Goal: Communication & Community: Answer question/provide support

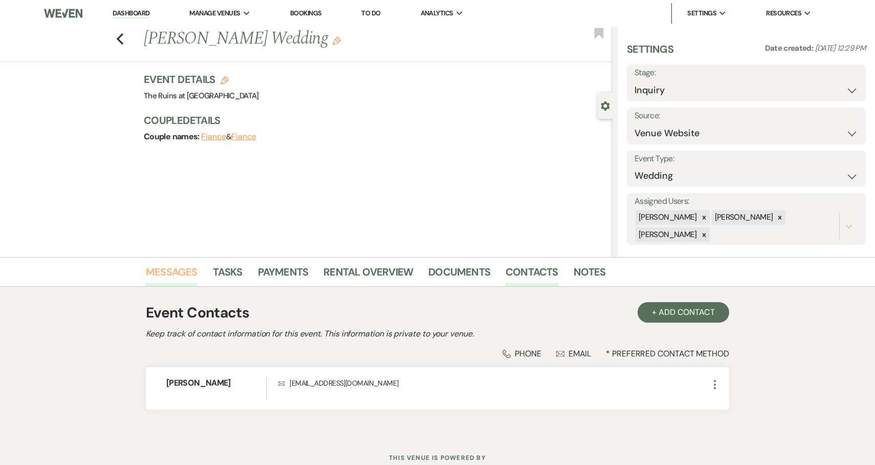
click at [168, 272] on link "Messages" at bounding box center [172, 275] width 52 height 23
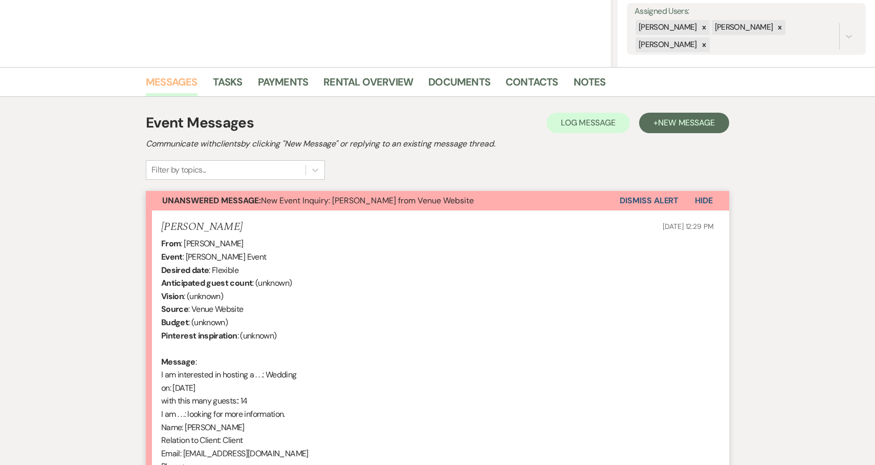
scroll to position [371, 0]
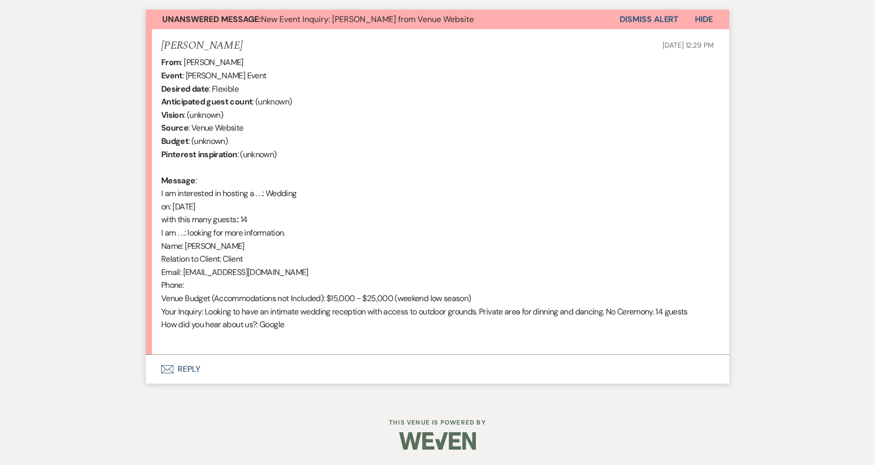
click at [188, 367] on button "Envelope Reply" at bounding box center [437, 369] width 583 height 29
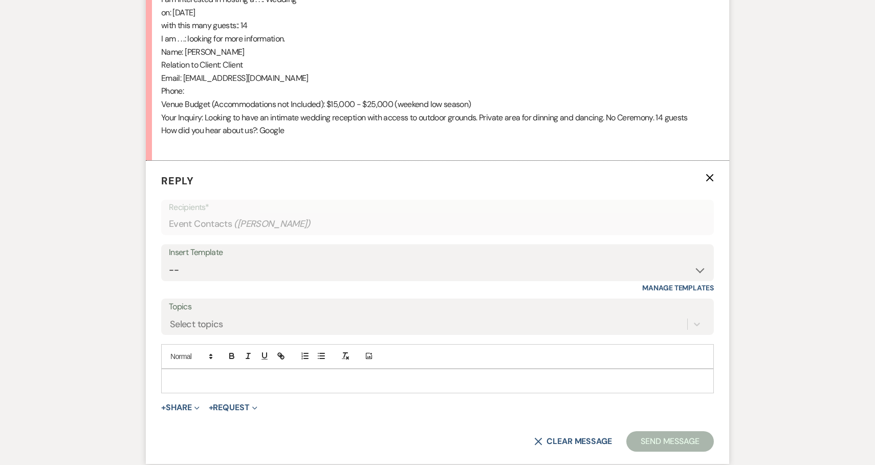
scroll to position [566, 0]
click at [698, 267] on select "-- Weven Planning Portal Introduction (Booked Events) Initial Inquiry Response …" at bounding box center [437, 268] width 537 height 20
click at [169, 258] on select "-- Weven Planning Portal Introduction (Booked Events) Initial Inquiry Response …" at bounding box center [437, 268] width 537 height 20
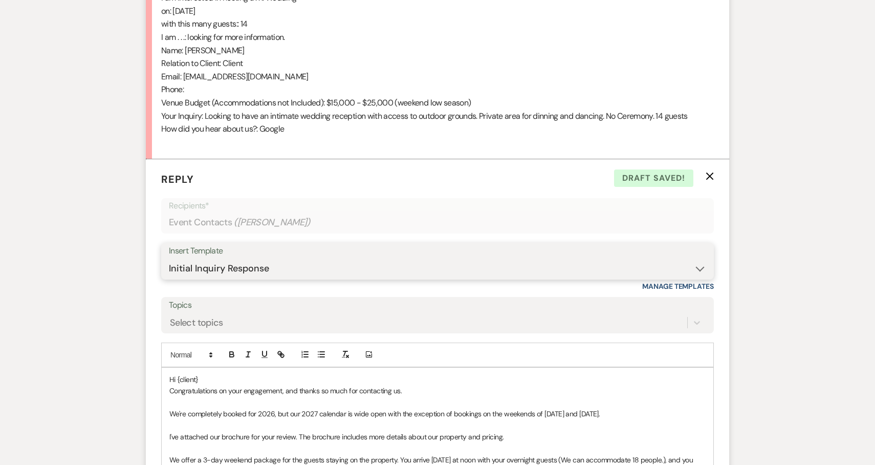
click at [697, 268] on select "-- Weven Planning Portal Introduction (Booked Events) Initial Inquiry Response …" at bounding box center [437, 268] width 537 height 20
select select "3991"
click at [169, 258] on select "-- Weven Planning Portal Introduction (Booked Events) Initial Inquiry Response …" at bounding box center [437, 268] width 537 height 20
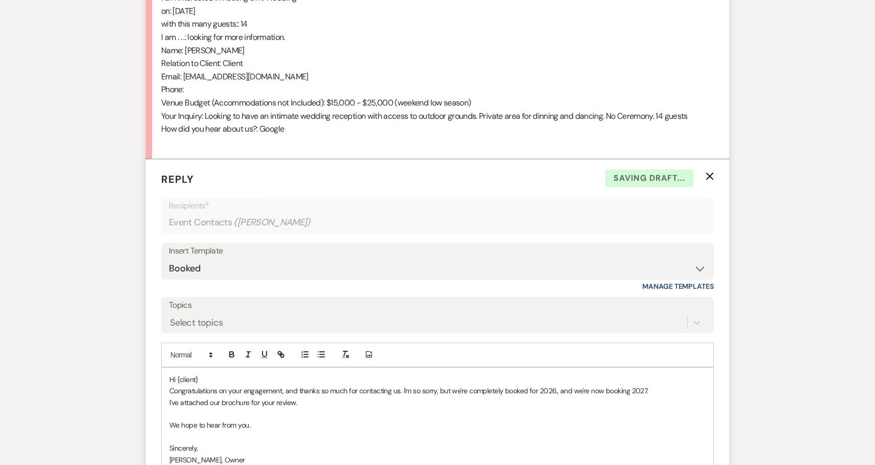
click at [215, 376] on p "Hi {client}" at bounding box center [437, 379] width 536 height 11
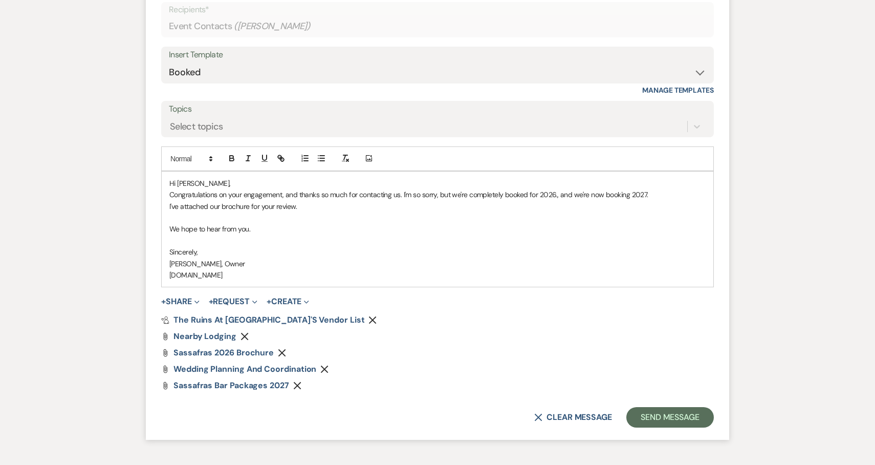
scroll to position [779, 0]
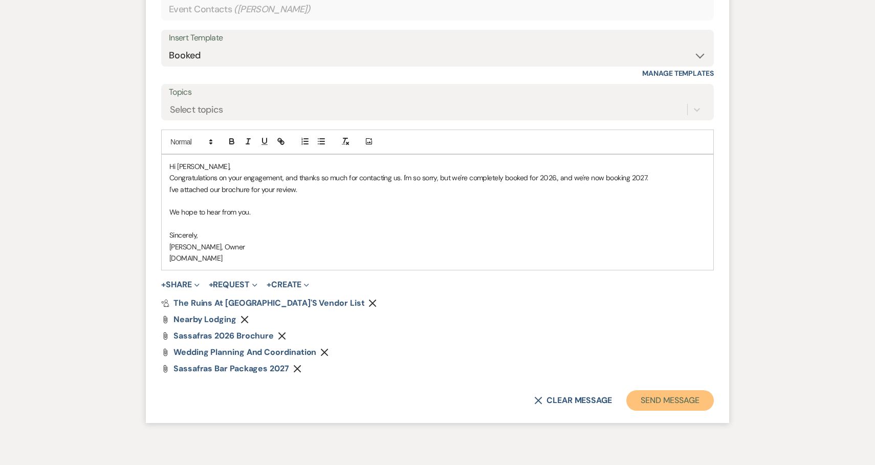
click at [680, 402] on button "Send Message" at bounding box center [669, 400] width 87 height 20
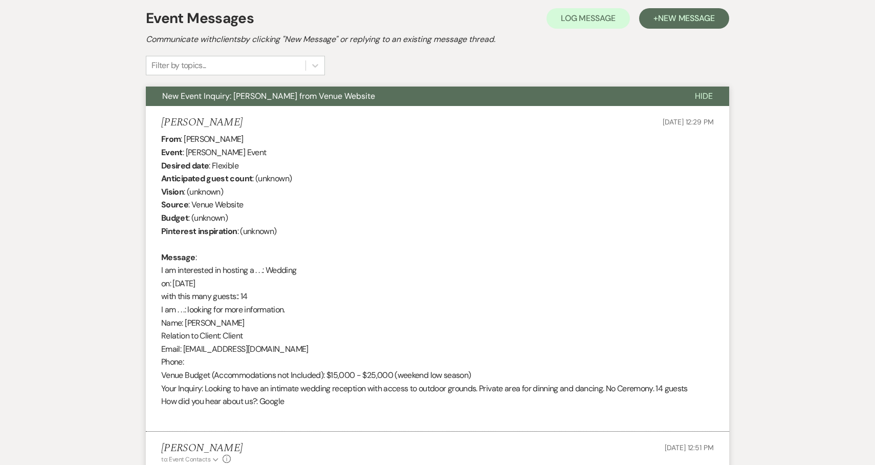
scroll to position [0, 0]
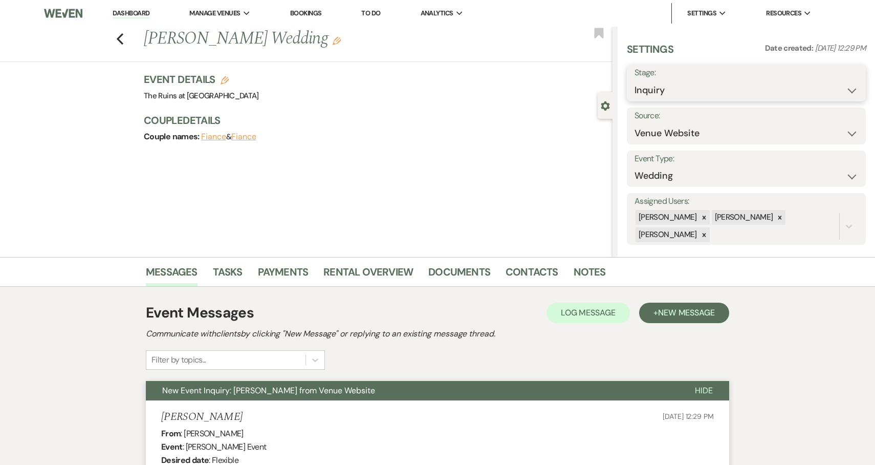
click at [851, 90] on select "Inquiry Follow Up Tour Requested Tour Confirmed Toured Proposal Sent Booked Lost" at bounding box center [746, 90] width 224 height 20
select select "8"
click at [634, 80] on select "Inquiry Follow Up Tour Requested Tour Confirmed Toured Proposal Sent Booked Lost" at bounding box center [746, 90] width 224 height 20
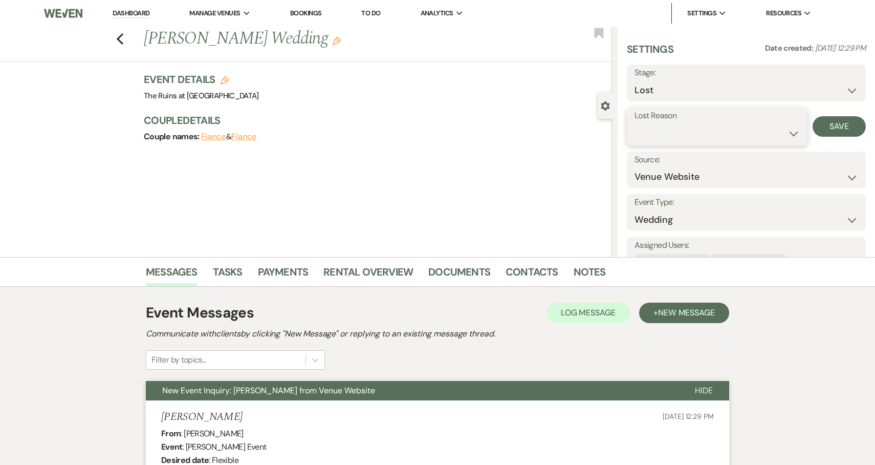
click at [792, 131] on select "Booked Elsewhere Budget Date Unavailable No Response Not a Good Match Capacity …" at bounding box center [716, 133] width 165 height 20
select select "8"
click at [634, 123] on select "Booked Elsewhere Budget Date Unavailable No Response Not a Good Match Capacity …" at bounding box center [716, 133] width 165 height 20
click at [833, 126] on button "Save" at bounding box center [839, 126] width 53 height 20
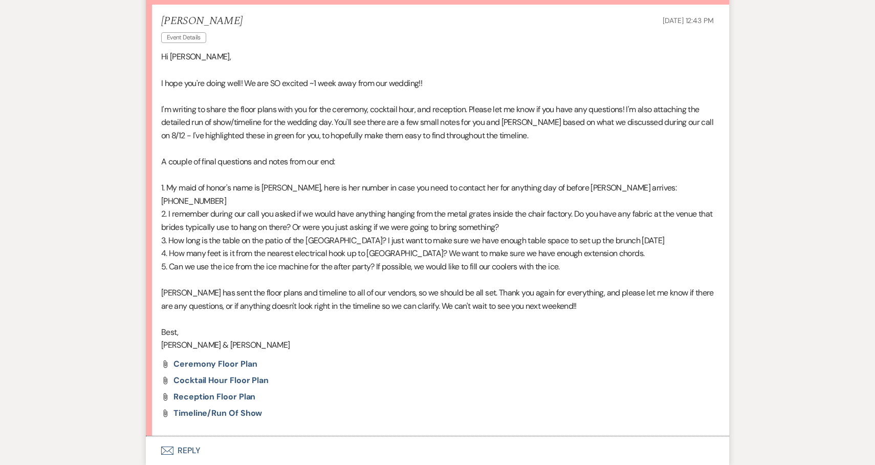
scroll to position [357, 0]
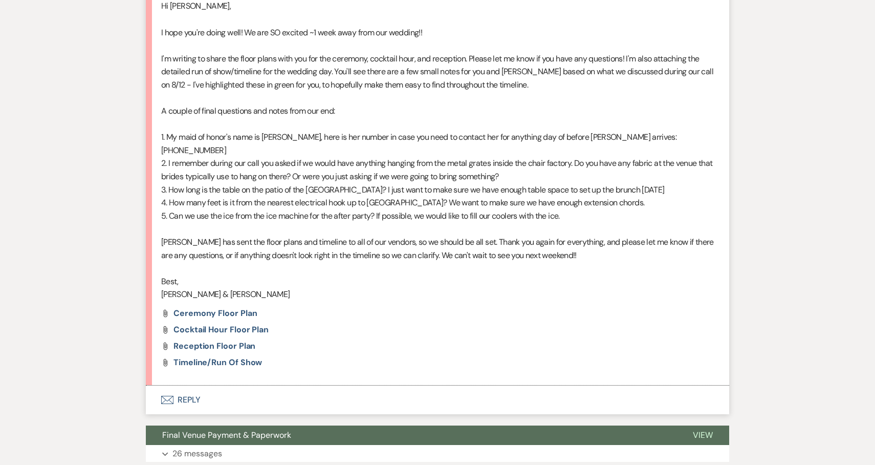
click at [361, 342] on div "Attach File Reception Floor Plan" at bounding box center [437, 346] width 553 height 8
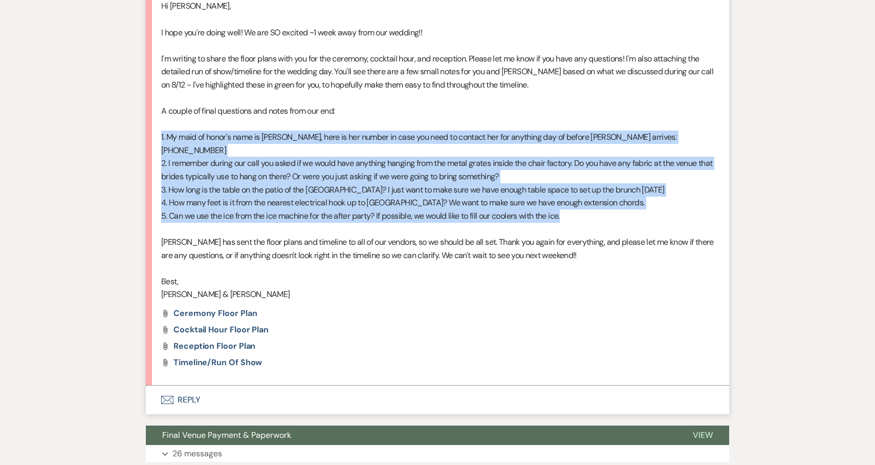
drag, startPoint x: 586, startPoint y: 202, endPoint x: 158, endPoint y: 135, distance: 433.6
click at [158, 135] on li "[PERSON_NAME] Event Details [DATE] 12:43 PM Hi [PERSON_NAME], I hope you're doi…" at bounding box center [437, 169] width 583 height 431
copy div "1. My maid of honor's name is [PERSON_NAME], here is her number in case you nee…"
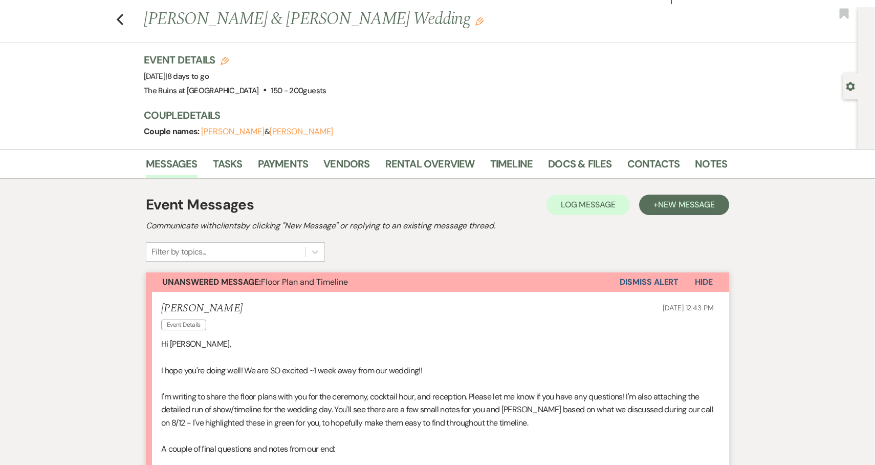
scroll to position [0, 0]
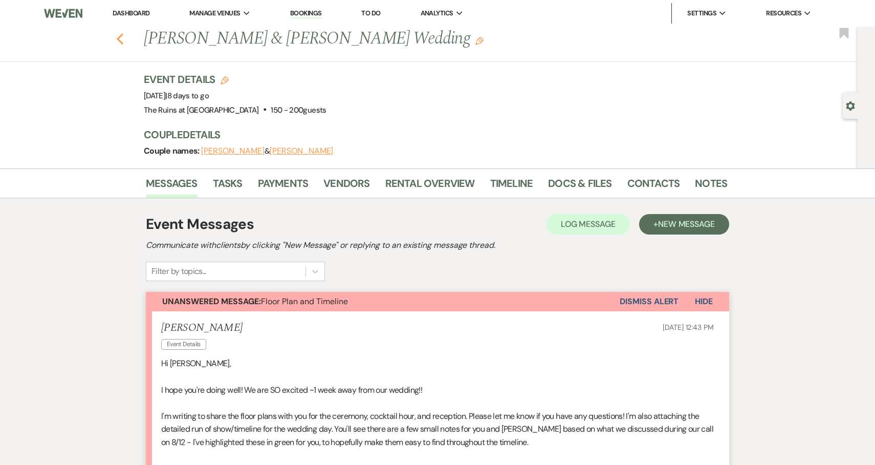
click at [116, 33] on icon "Previous" at bounding box center [120, 39] width 8 height 12
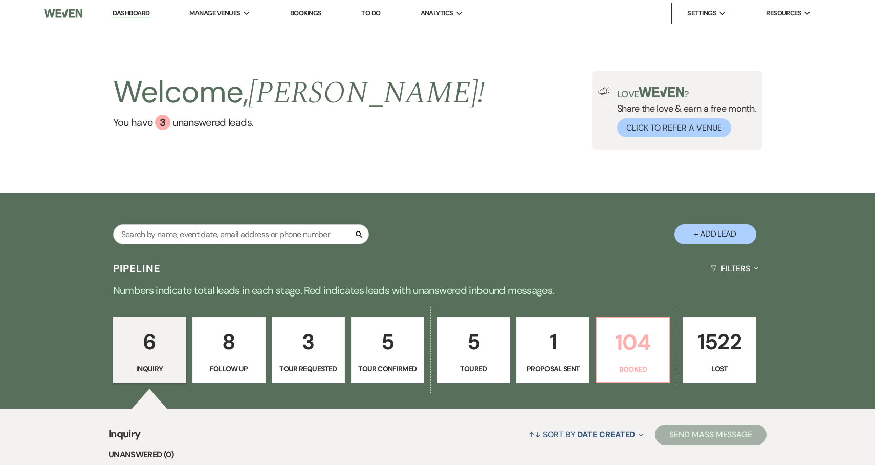
click at [618, 335] on p "104" at bounding box center [633, 342] width 60 height 34
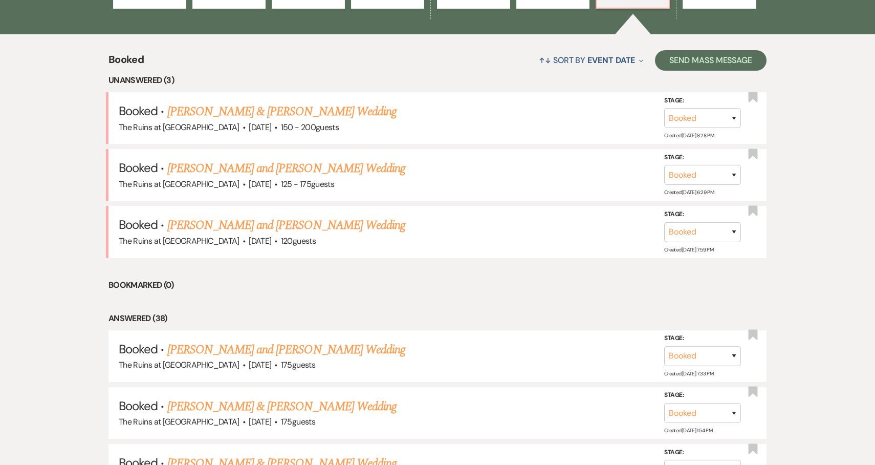
scroll to position [376, 0]
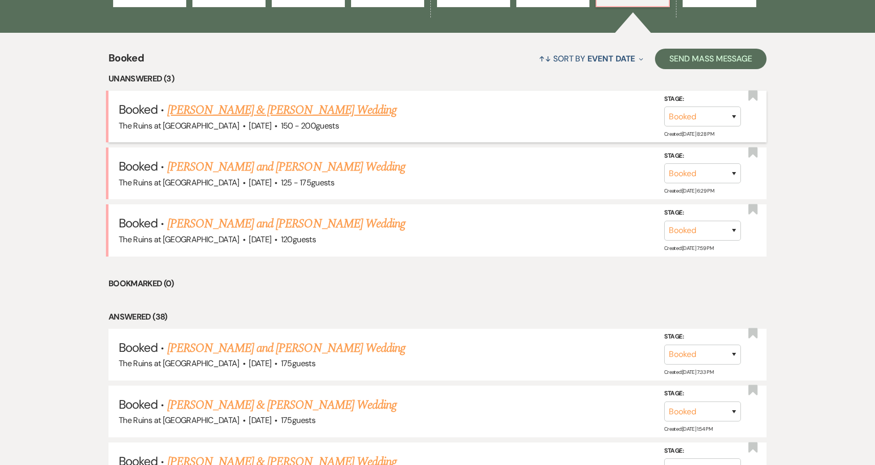
click at [296, 109] on link "[PERSON_NAME] & [PERSON_NAME] Wedding" at bounding box center [281, 110] width 229 height 18
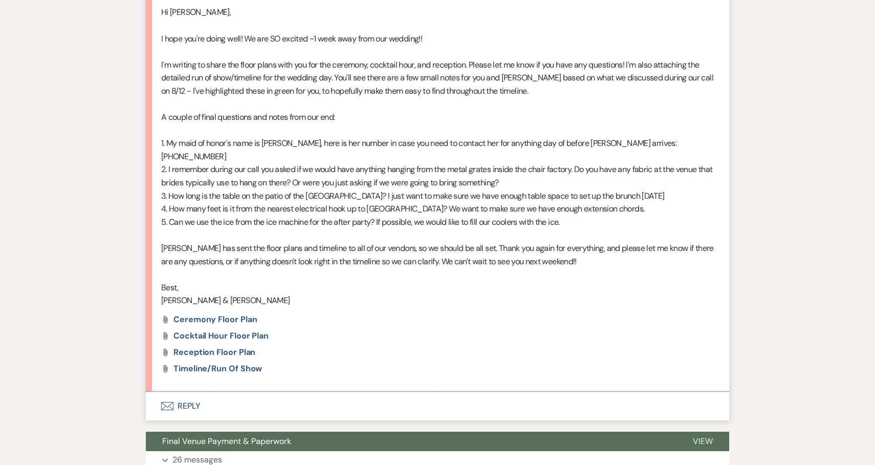
scroll to position [337, 0]
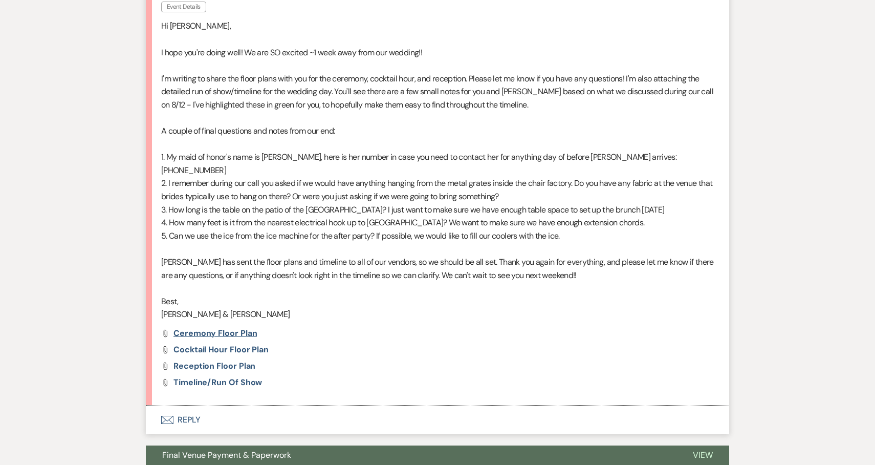
click at [244, 327] on span "Ceremony Floor Plan" at bounding box center [214, 332] width 83 height 11
click at [245, 344] on span "Cocktail Hour Floor Plan" at bounding box center [220, 349] width 95 height 11
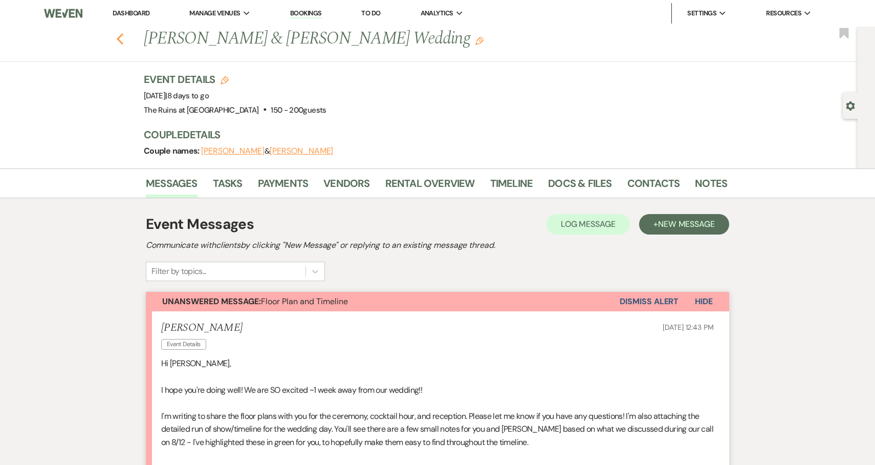
click at [117, 36] on icon "Previous" at bounding box center [120, 39] width 8 height 12
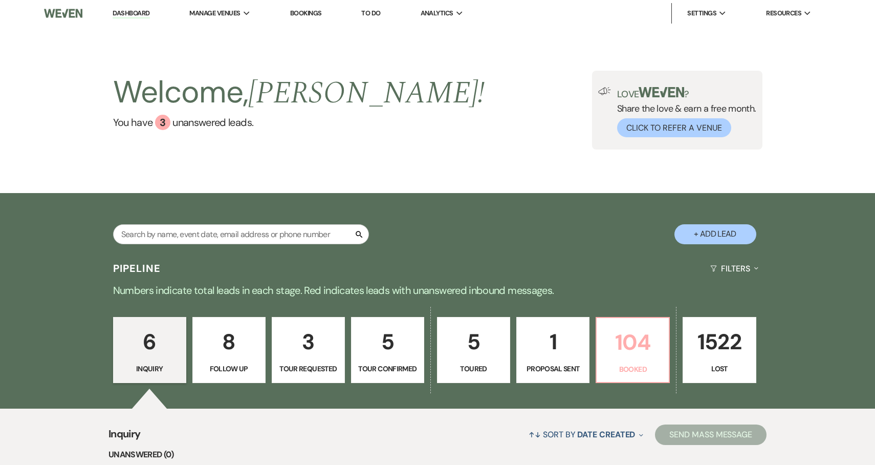
click at [609, 349] on p "104" at bounding box center [633, 342] width 60 height 34
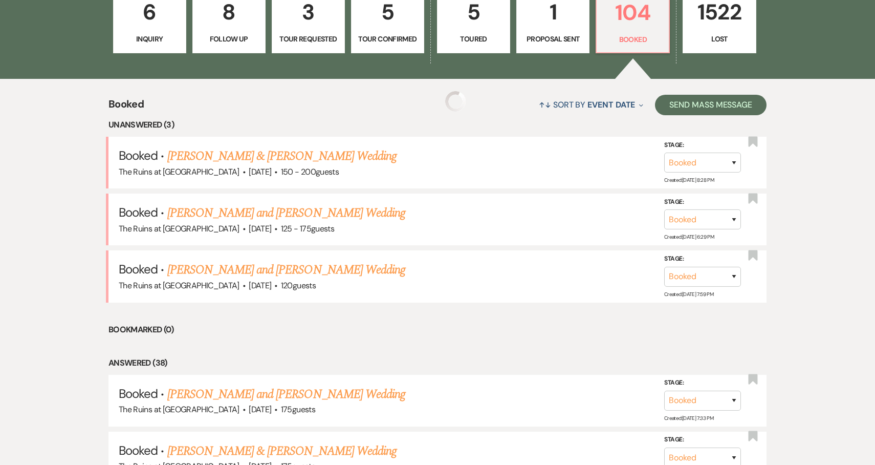
scroll to position [349, 0]
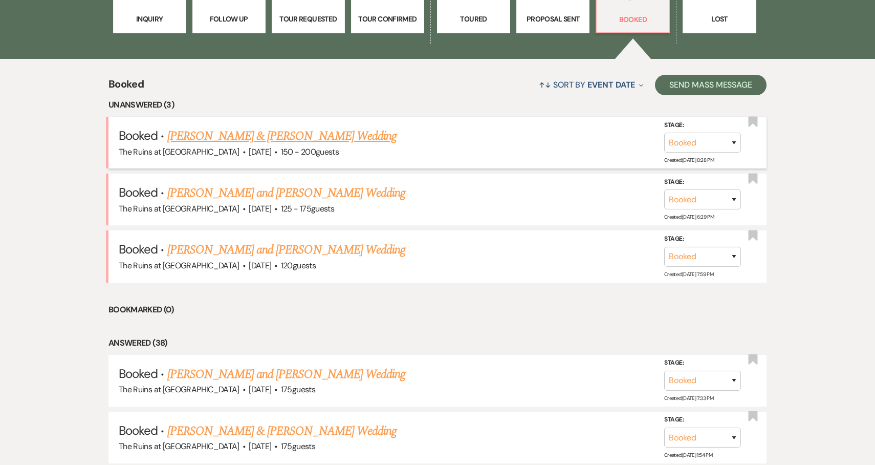
click at [304, 135] on link "Dan McDonald & Marli Kasdan's Wedding" at bounding box center [281, 136] width 229 height 18
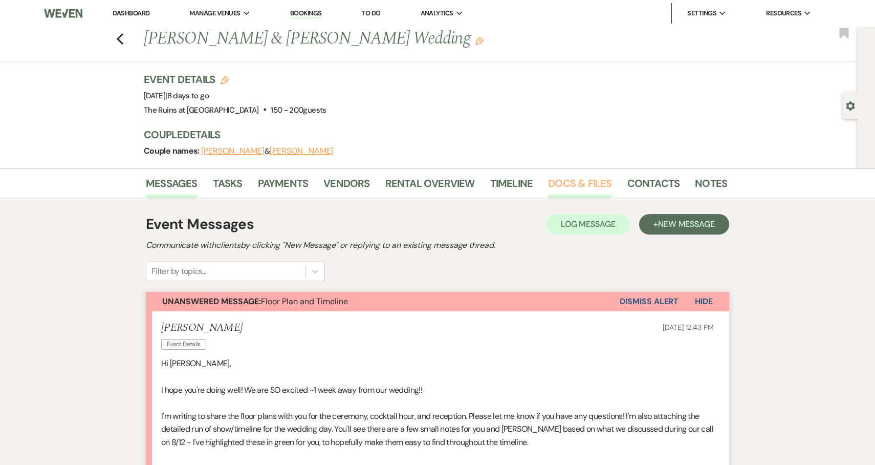
click at [563, 181] on link "Docs & Files" at bounding box center [579, 186] width 63 height 23
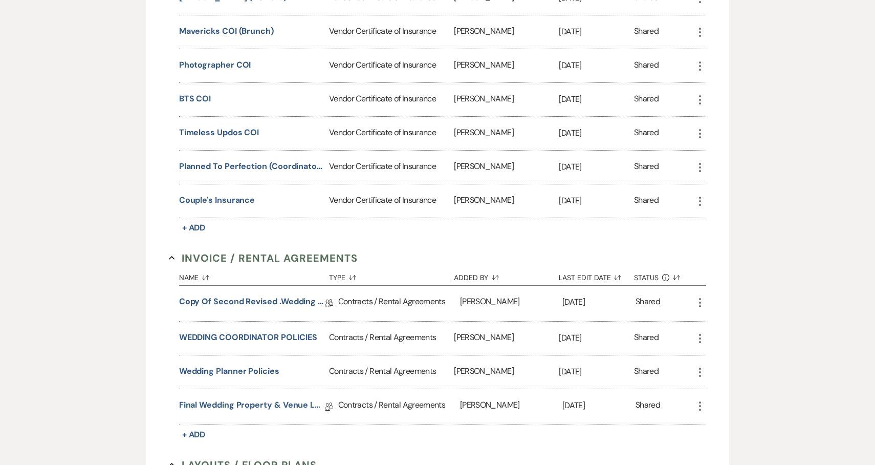
scroll to position [411, 0]
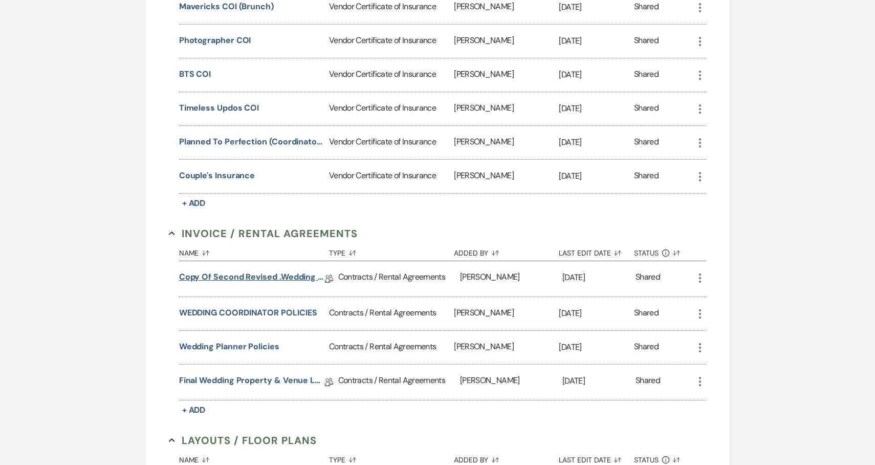
click at [279, 275] on link "Copy of Second Revised .Wedding Property & Venue Lease Contract" at bounding box center [252, 279] width 146 height 16
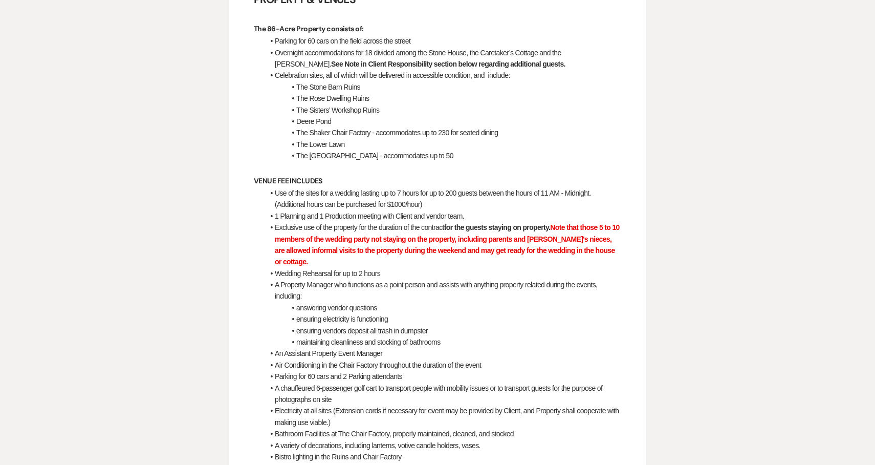
scroll to position [651, 0]
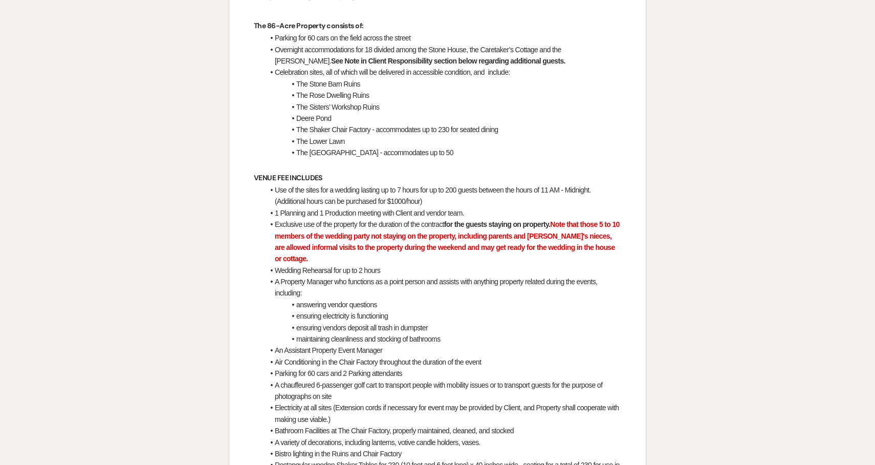
click at [580, 322] on li "ensuring vendors deposit all trash in dumpster" at bounding box center [442, 327] width 357 height 11
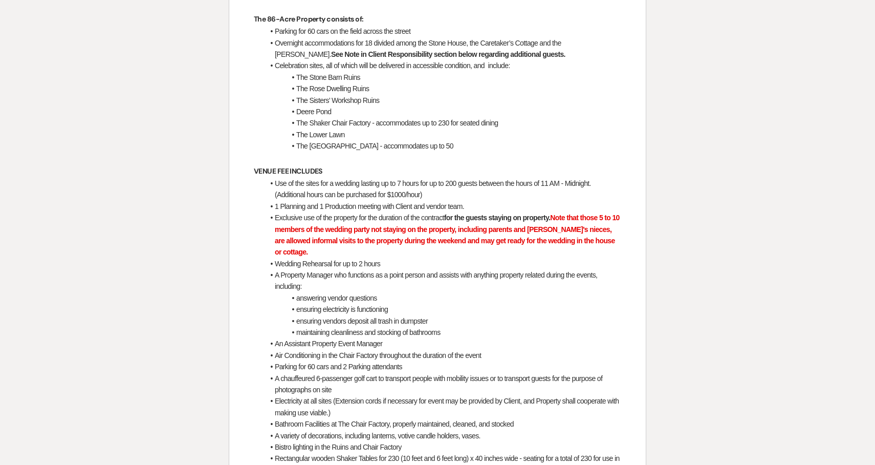
scroll to position [659, 0]
click at [534, 326] on li "maintaining cleanliness and stocking of bathrooms" at bounding box center [442, 331] width 357 height 11
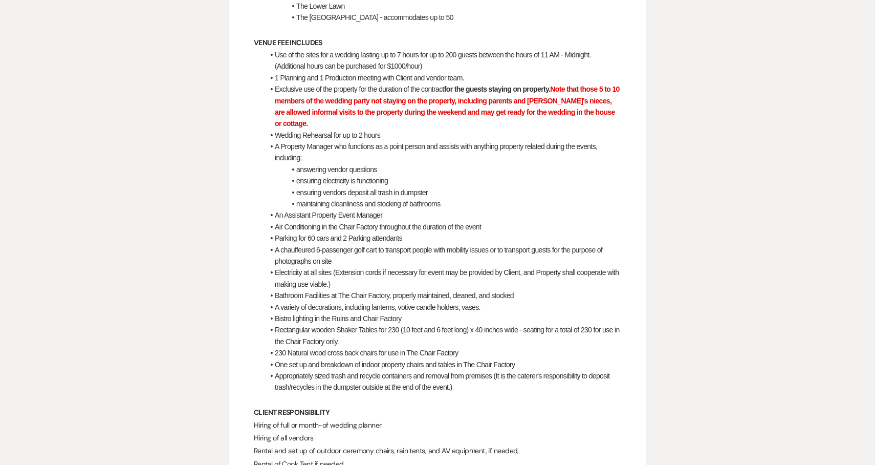
scroll to position [827, 0]
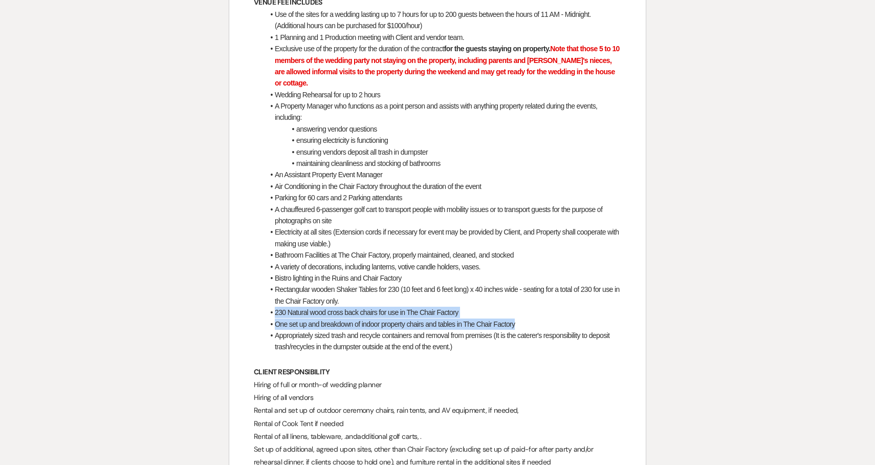
drag, startPoint x: 525, startPoint y: 315, endPoint x: 259, endPoint y: 307, distance: 266.2
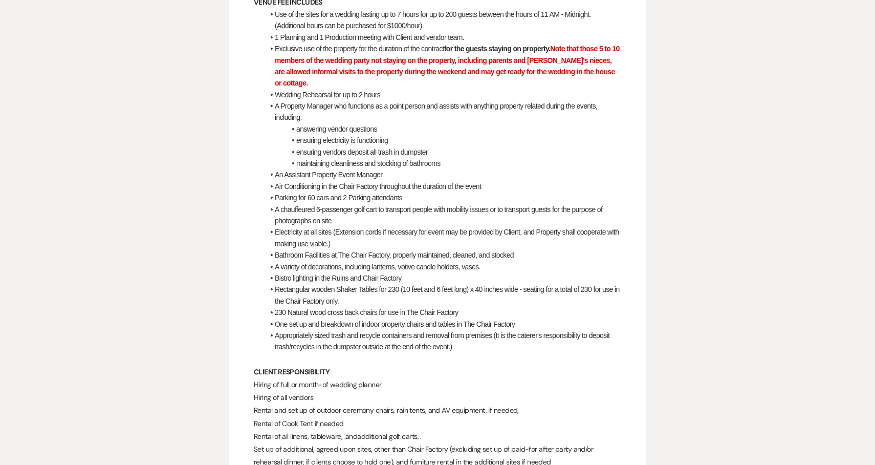
click at [500, 365] on p "CLIENT RESPONSIBILITY" at bounding box center [437, 371] width 367 height 13
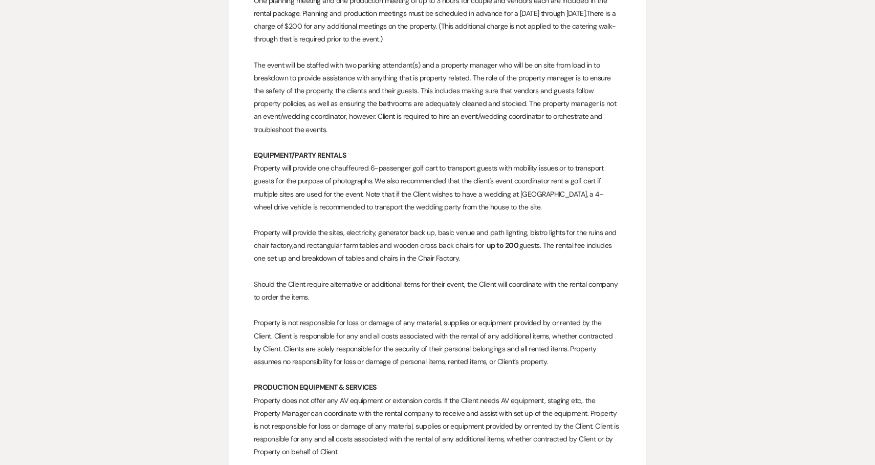
scroll to position [2404, 0]
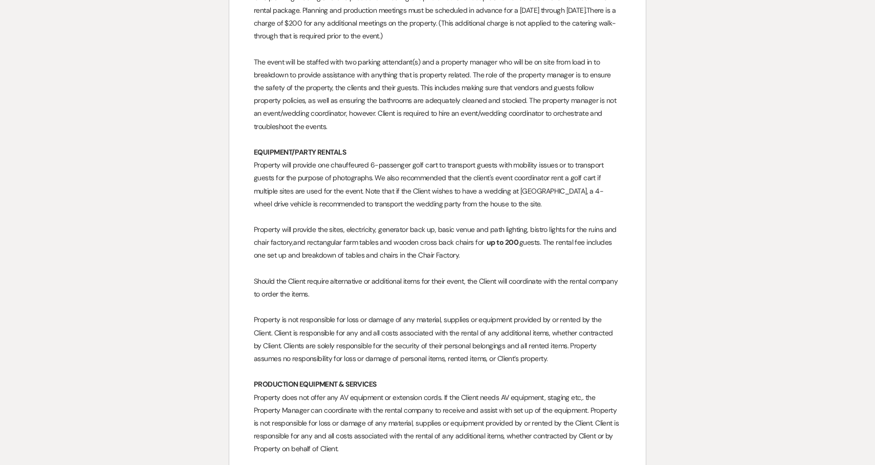
drag, startPoint x: 548, startPoint y: 230, endPoint x: 551, endPoint y: 242, distance: 12.2
click at [551, 242] on p "Property will provide the sites, electricity, generator back up, basic venue an…" at bounding box center [437, 242] width 367 height 39
copy p "The rental fee includes one set up and breakdown of tables and chairs in the Ch…"
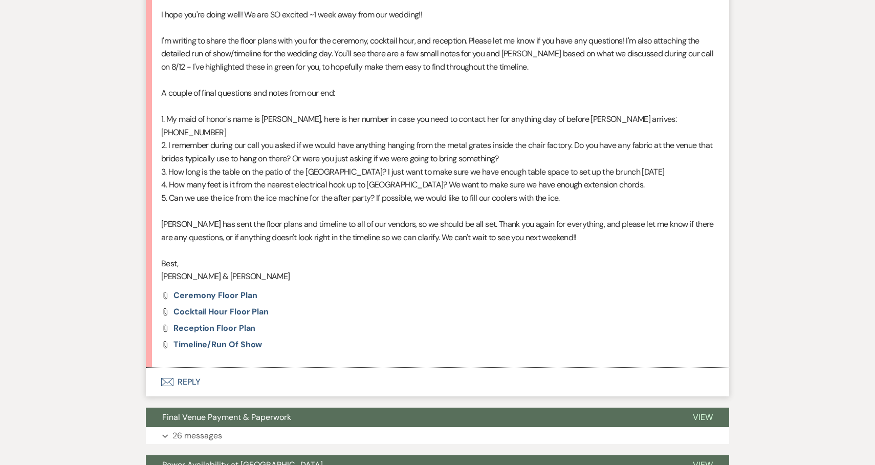
scroll to position [358, 0]
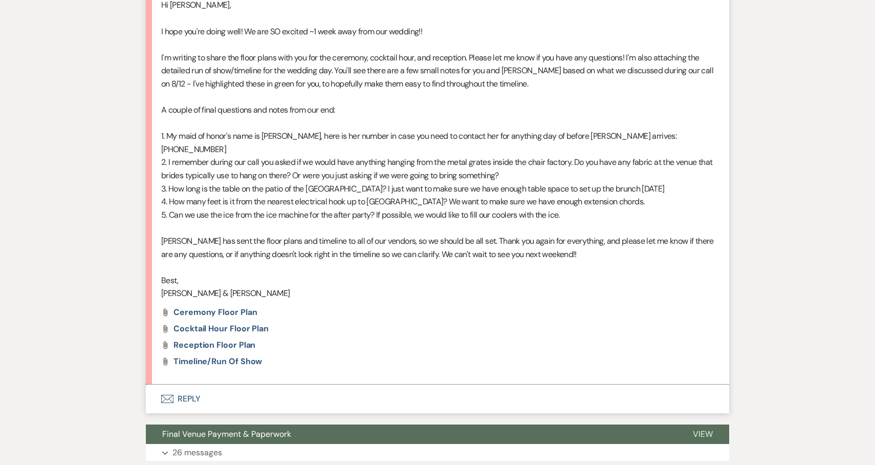
click at [196, 389] on button "Envelope Reply" at bounding box center [437, 398] width 583 height 29
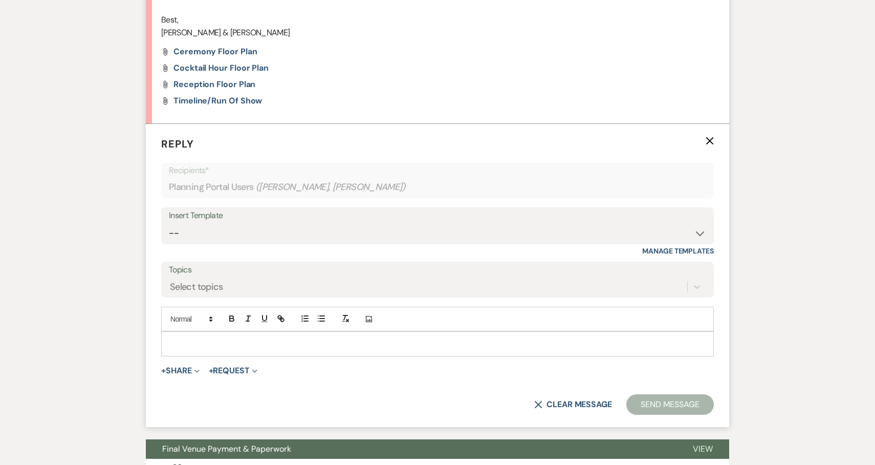
scroll to position [622, 0]
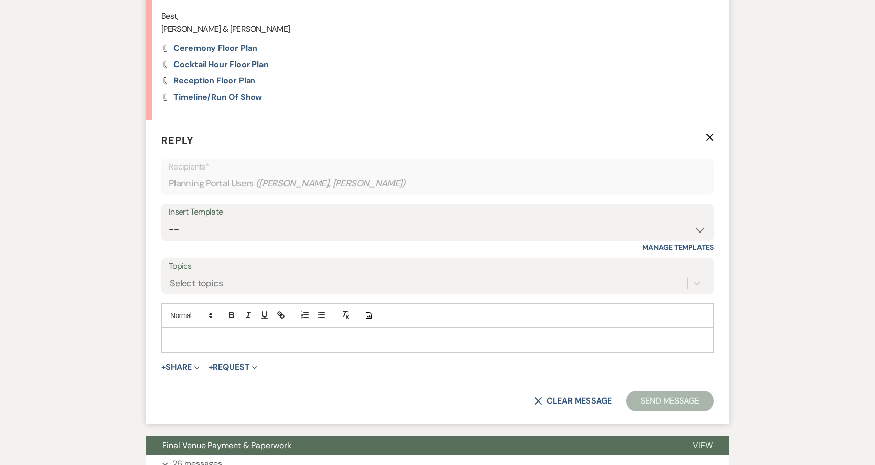
click at [283, 334] on p at bounding box center [437, 339] width 536 height 11
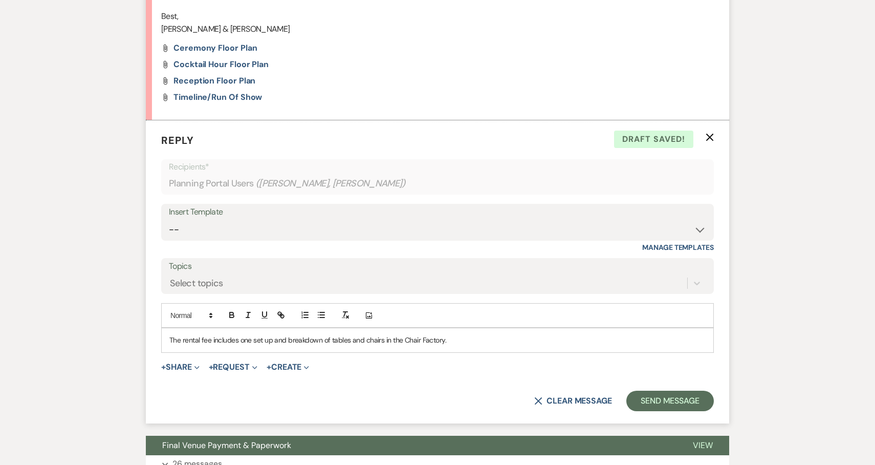
click at [170, 334] on p "The rental fee includes one set up and breakdown of tables and chairs in the Ch…" at bounding box center [437, 339] width 536 height 11
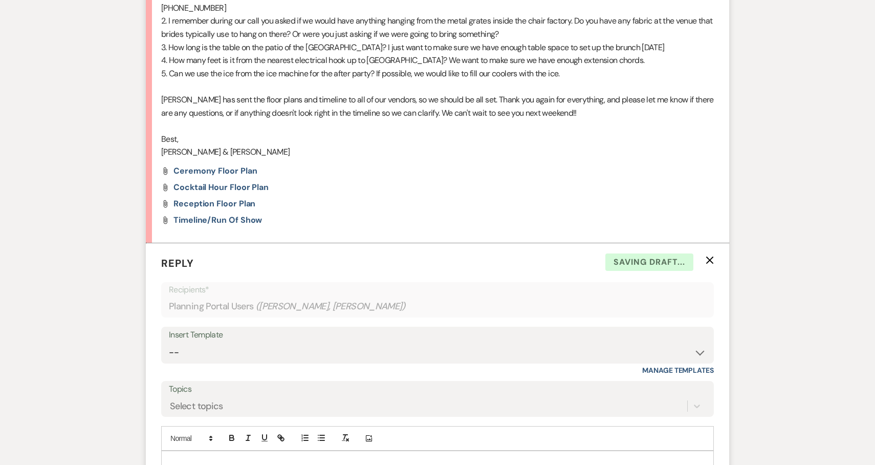
scroll to position [405, 0]
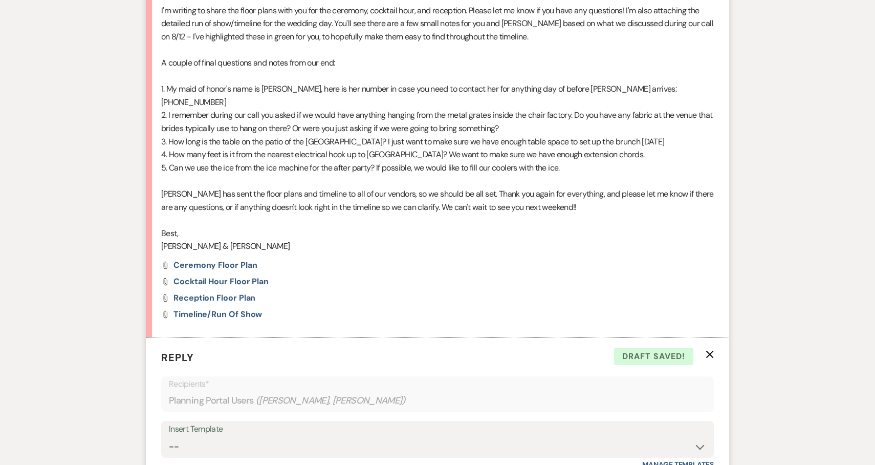
drag, startPoint x: 572, startPoint y: 161, endPoint x: 355, endPoint y: 149, distance: 217.8
click at [355, 149] on div "Hi Carol, I hope you're doing well! We are SO excited ~1 week away from our wed…" at bounding box center [437, 101] width 553 height 301
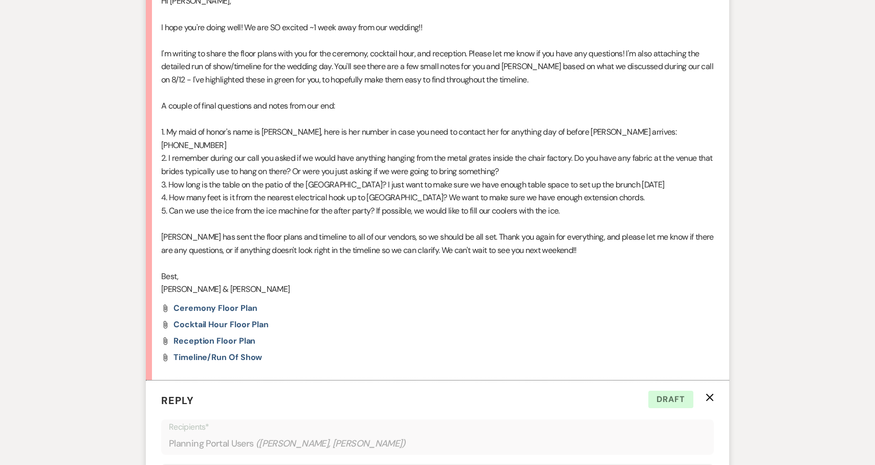
scroll to position [359, 0]
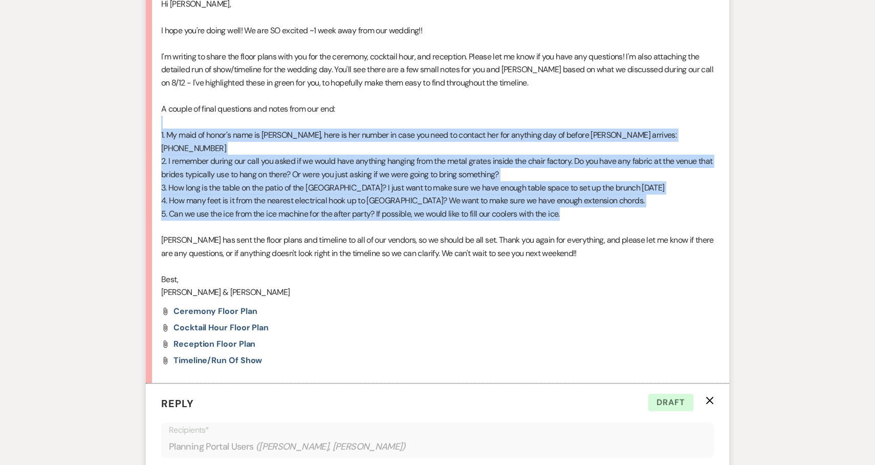
drag, startPoint x: 570, startPoint y: 201, endPoint x: 186, endPoint y: 115, distance: 393.2
click at [186, 117] on div "Hi Carol, I hope you're doing well! We are SO excited ~1 week away from our wed…" at bounding box center [437, 147] width 553 height 301
copy div "1. My maid of honor's name is [PERSON_NAME], here is her number in case you nee…"
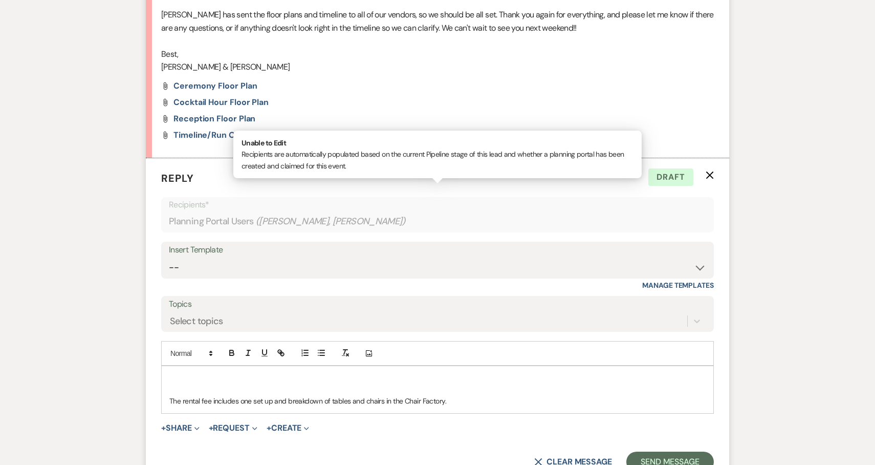
scroll to position [584, 0]
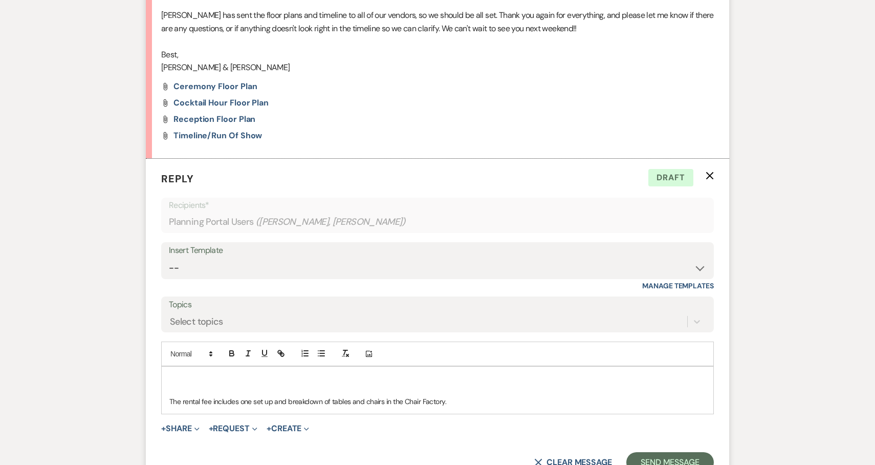
click at [204, 373] on p at bounding box center [437, 378] width 536 height 11
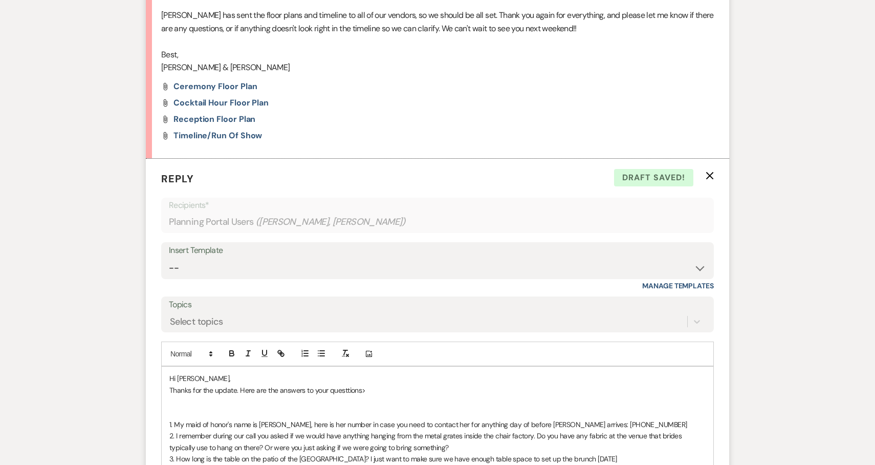
click at [628, 419] on p "1. My maid of honor's name is [PERSON_NAME], here is her number in case you nee…" at bounding box center [437, 424] width 536 height 11
click at [230, 353] on icon "button" at bounding box center [232, 354] width 4 height 3
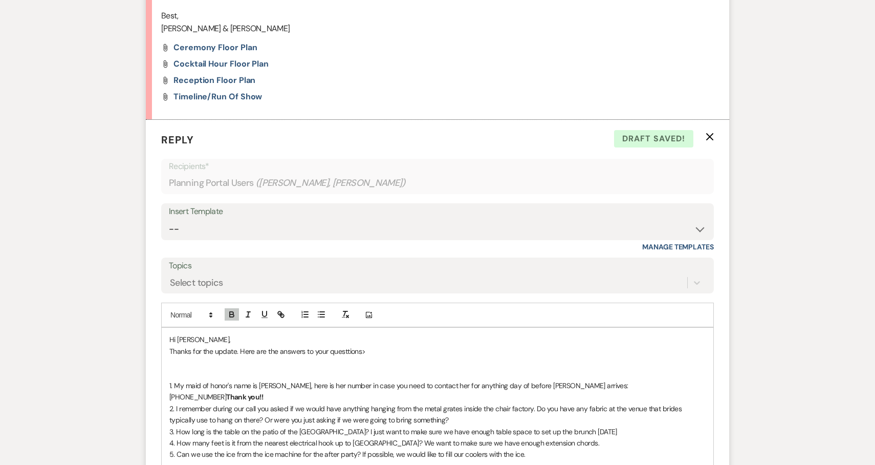
scroll to position [624, 0]
click at [436, 401] on p "2. I remember during our call you asked if we would have anything hanging from …" at bounding box center [437, 412] width 536 height 23
click at [235, 308] on icon "button" at bounding box center [231, 312] width 9 height 9
click at [232, 308] on icon "button" at bounding box center [231, 312] width 9 height 9
click at [230, 307] on button "button" at bounding box center [232, 313] width 14 height 12
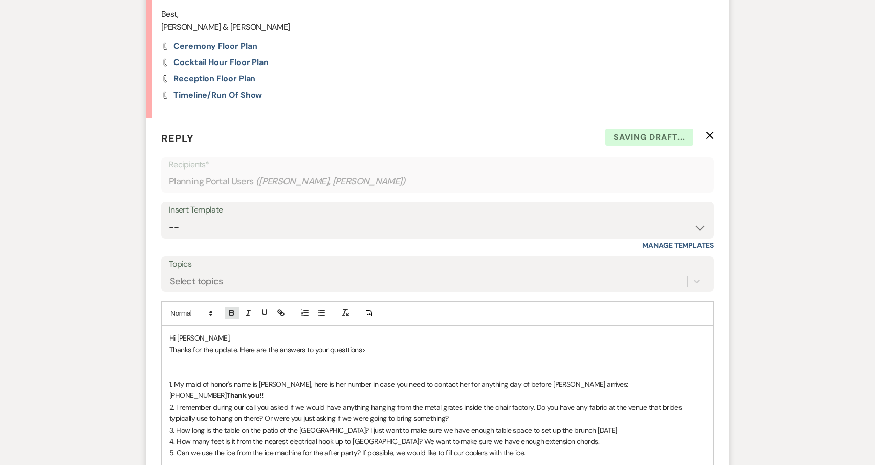
click at [228, 308] on icon "button" at bounding box center [231, 312] width 9 height 9
drag, startPoint x: 584, startPoint y: 396, endPoint x: 419, endPoint y: 391, distance: 165.3
click at [419, 401] on p "2. I remember during our call you asked if we would have anything hanging from …" at bounding box center [437, 412] width 536 height 23
click at [232, 308] on icon "button" at bounding box center [231, 312] width 9 height 9
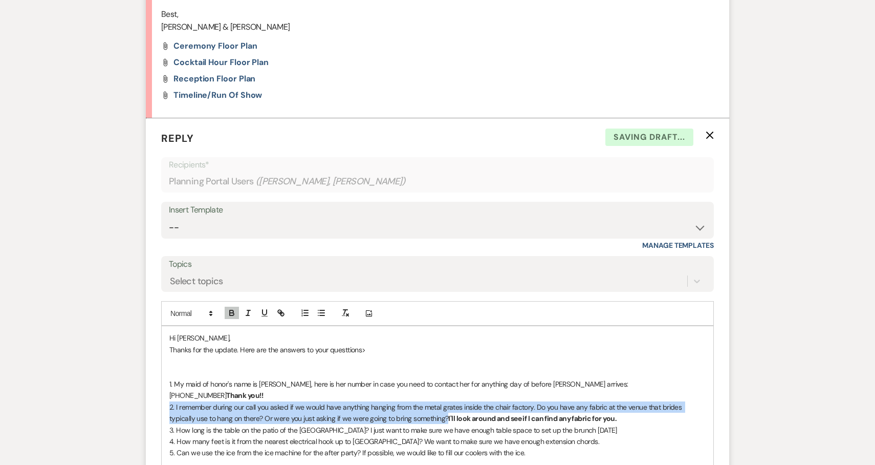
scroll to position [630, 0]
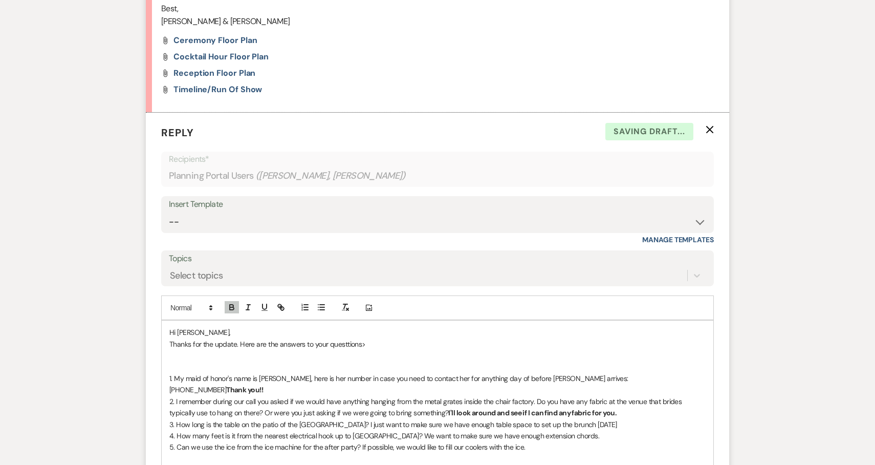
click at [315, 464] on p at bounding box center [437, 469] width 536 height 11
click at [654, 419] on p "3. How long is the table on the patio of the [GEOGRAPHIC_DATA]? I just want to …" at bounding box center [437, 424] width 536 height 11
click at [233, 304] on icon "button" at bounding box center [232, 305] width 4 height 3
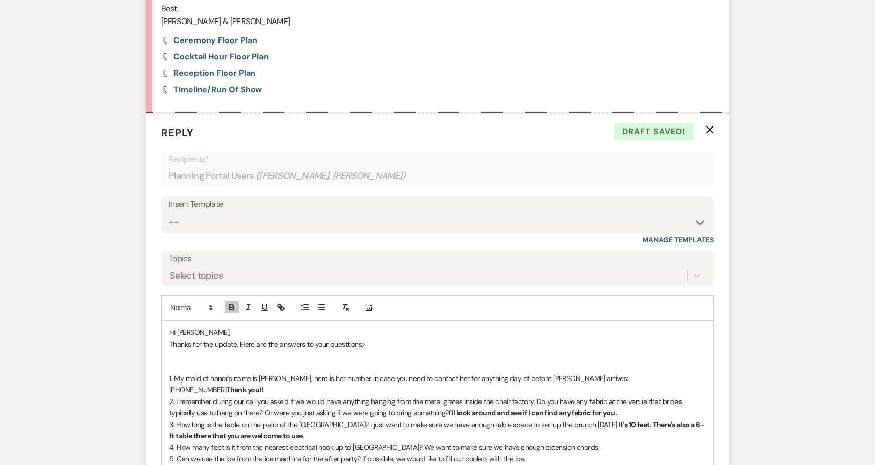
click at [586, 441] on p "4. How many feet is it from the nearest electrical hook up to [GEOGRAPHIC_DATA]…" at bounding box center [437, 446] width 536 height 11
click at [228, 302] on icon "button" at bounding box center [231, 306] width 9 height 9
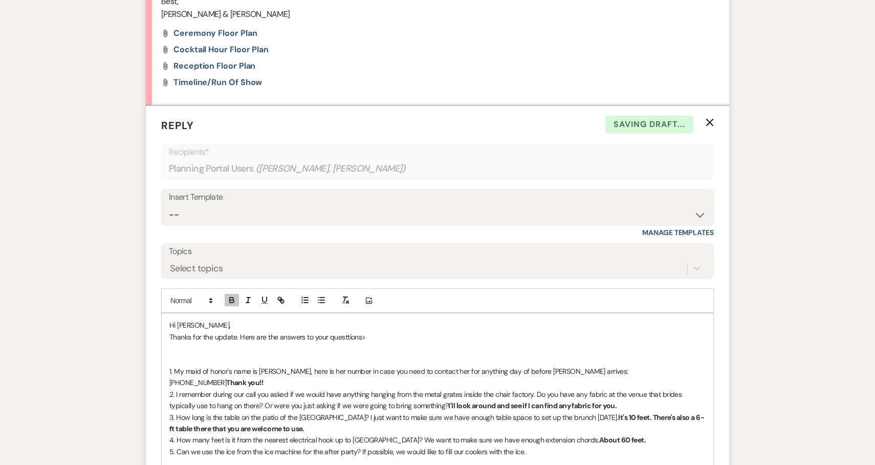
scroll to position [638, 0]
click at [549, 445] on p "5. Can we use the ice from the ice machine for the after party? If possible, we…" at bounding box center [437, 450] width 536 height 11
click at [233, 294] on icon "button" at bounding box center [231, 298] width 9 height 9
click at [229, 294] on icon "button" at bounding box center [231, 298] width 9 height 9
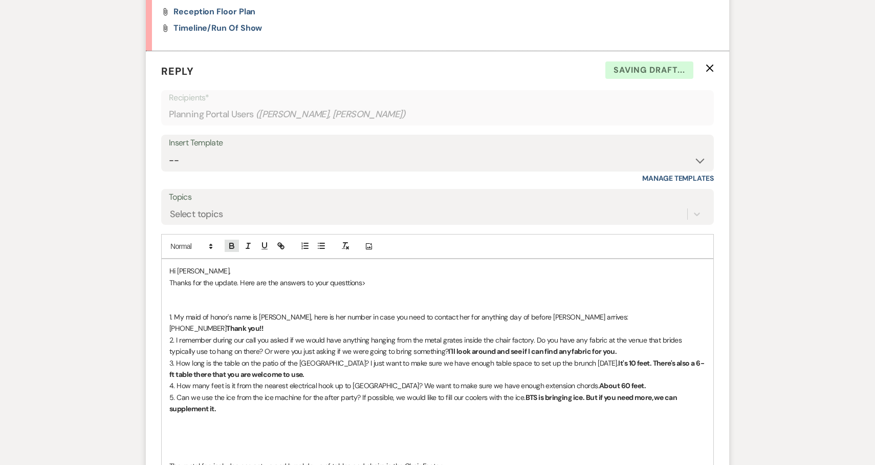
scroll to position [696, 0]
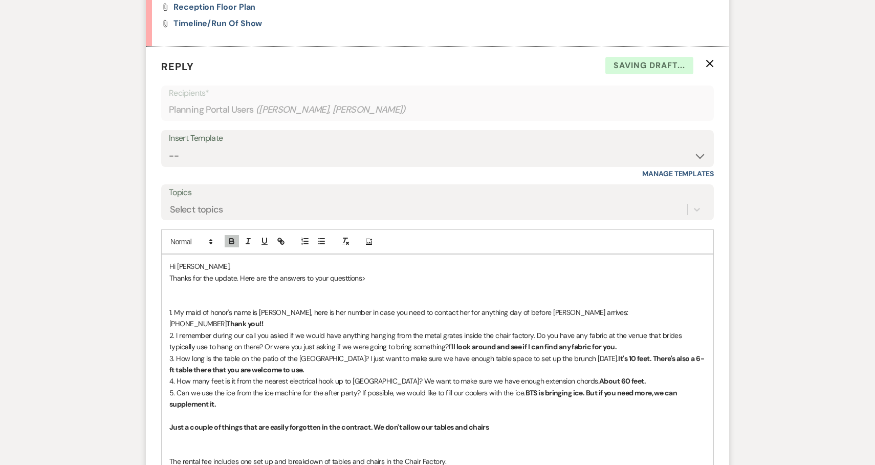
click at [433, 422] on strong "Just a couple of things that are easily forgotten in the contract. We don't all…" at bounding box center [328, 426] width 319 height 9
click at [530, 421] on p "Just a couple of things that are easily forgotten in the contract. We don't all…" at bounding box center [437, 426] width 536 height 11
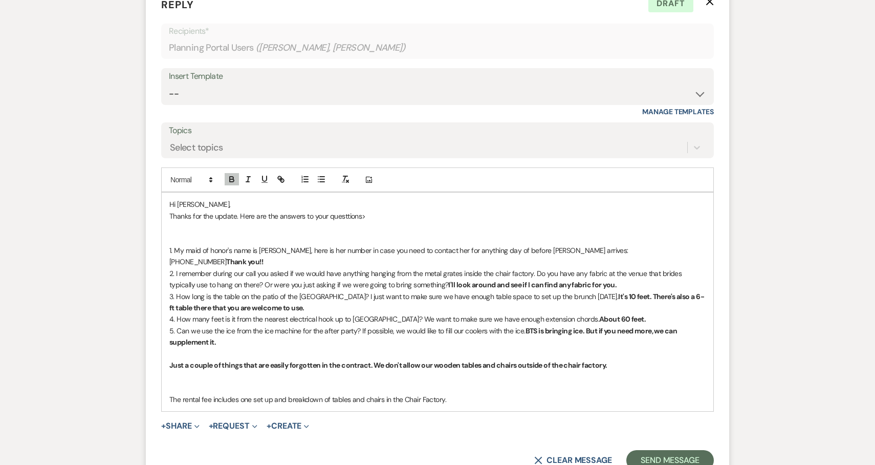
scroll to position [603, 0]
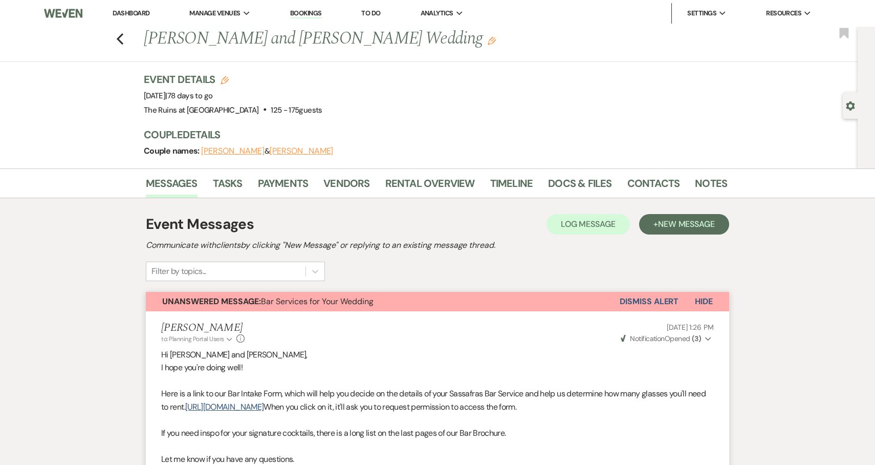
click at [145, 11] on link "Dashboard" at bounding box center [131, 13] width 37 height 9
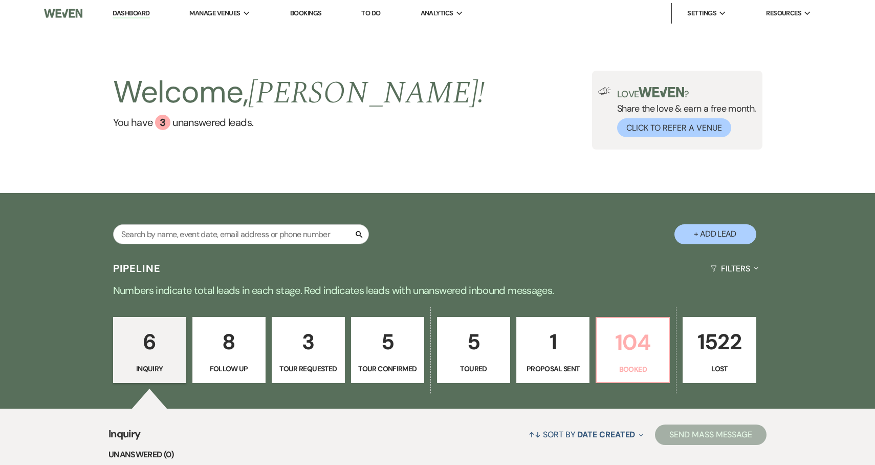
click at [640, 343] on p "104" at bounding box center [633, 342] width 60 height 34
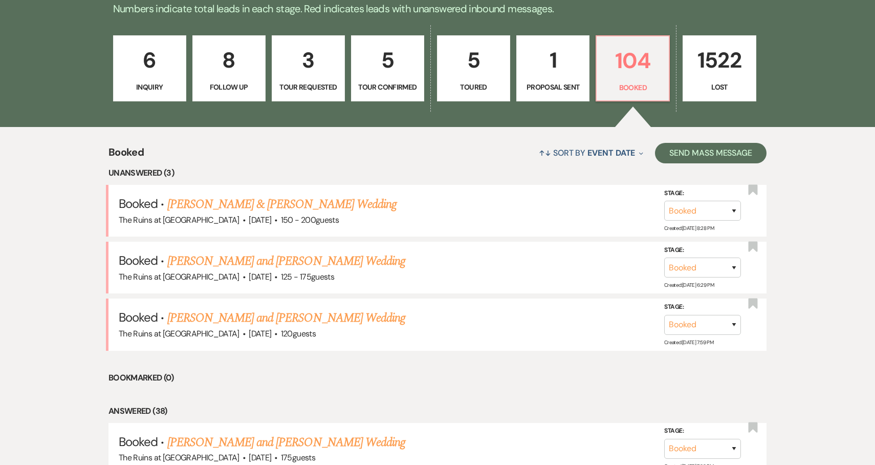
scroll to position [285, 0]
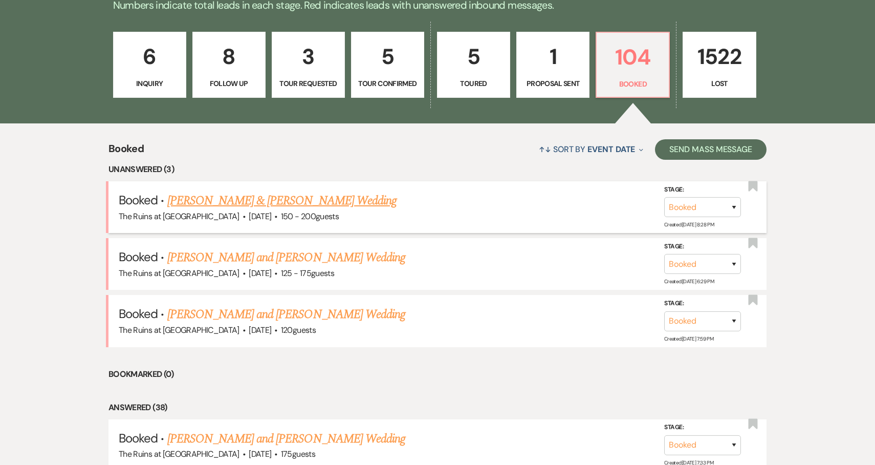
click at [301, 201] on link "Dan McDonald & Marli Kasdan's Wedding" at bounding box center [281, 200] width 229 height 18
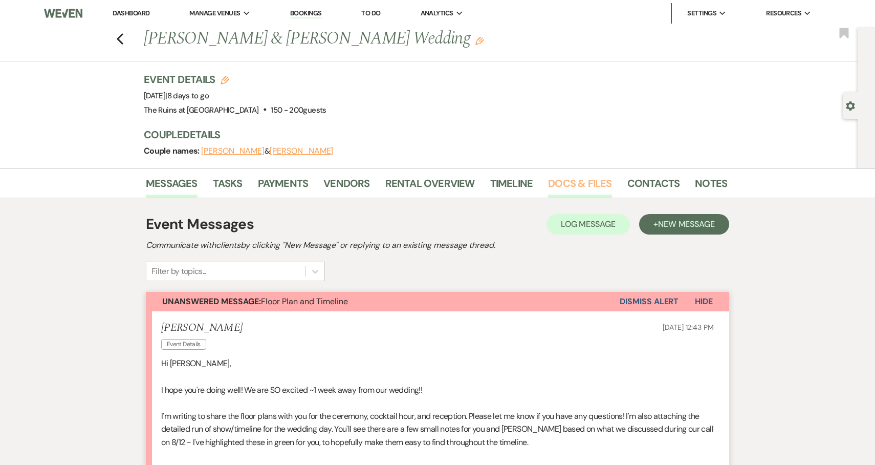
click at [561, 185] on link "Docs & Files" at bounding box center [579, 186] width 63 height 23
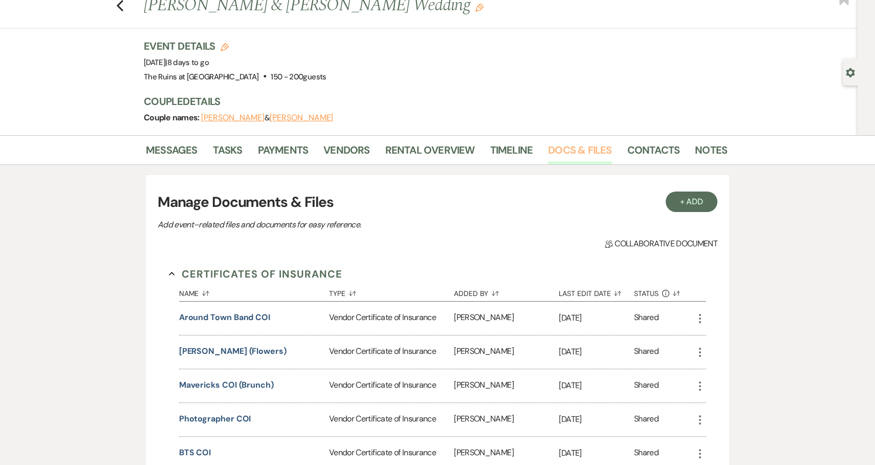
scroll to position [46, 0]
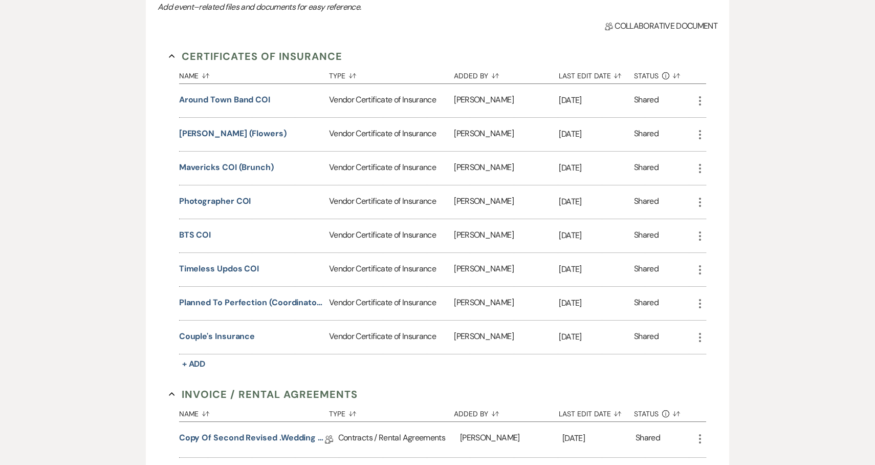
scroll to position [266, 0]
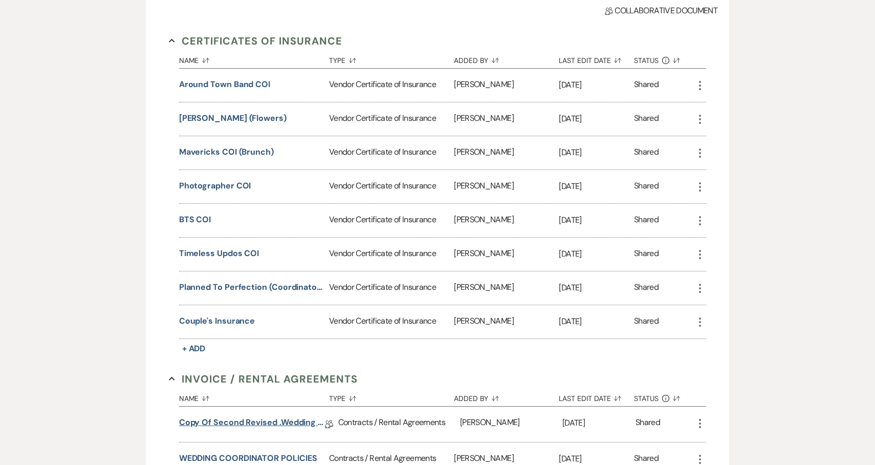
click at [298, 422] on link "Copy of Second Revised .Wedding Property & Venue Lease Contract" at bounding box center [252, 424] width 146 height 16
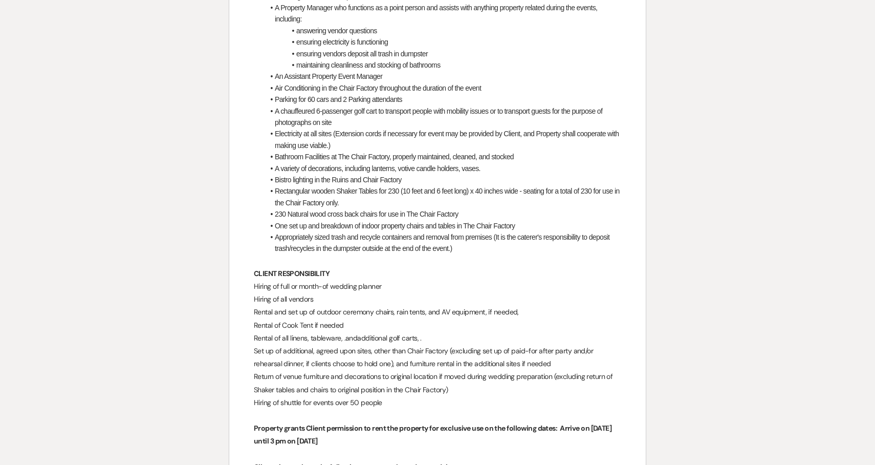
scroll to position [999, 0]
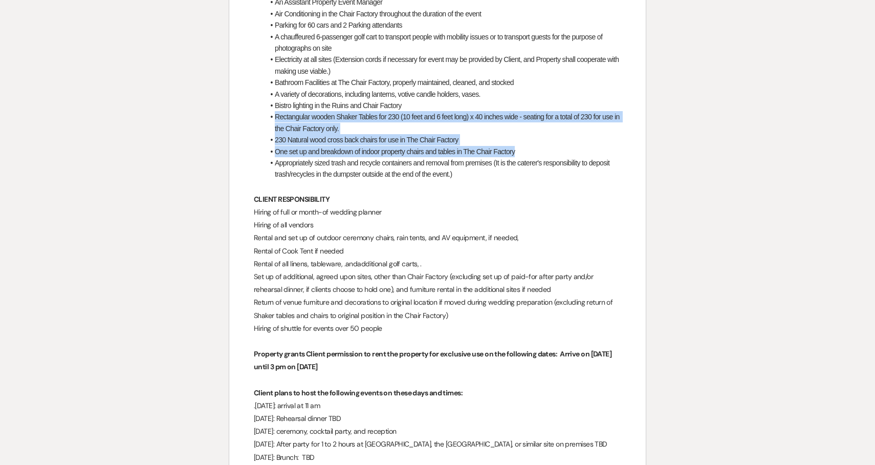
drag, startPoint x: 522, startPoint y: 140, endPoint x: 270, endPoint y: 108, distance: 254.3
click at [270, 108] on ul "Use of the sites for a wedding lasting up to 7 hours for up to 200 guests betwe…" at bounding box center [442, 8] width 357 height 344
copy ul "Rectangular wooden Shaker Tables for 230 (10 feet and 6 feet long) x 40 inches …"
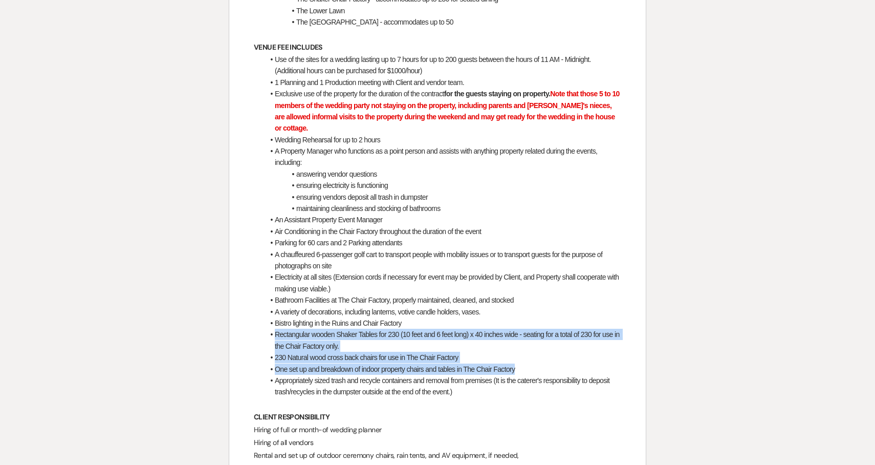
scroll to position [858, 0]
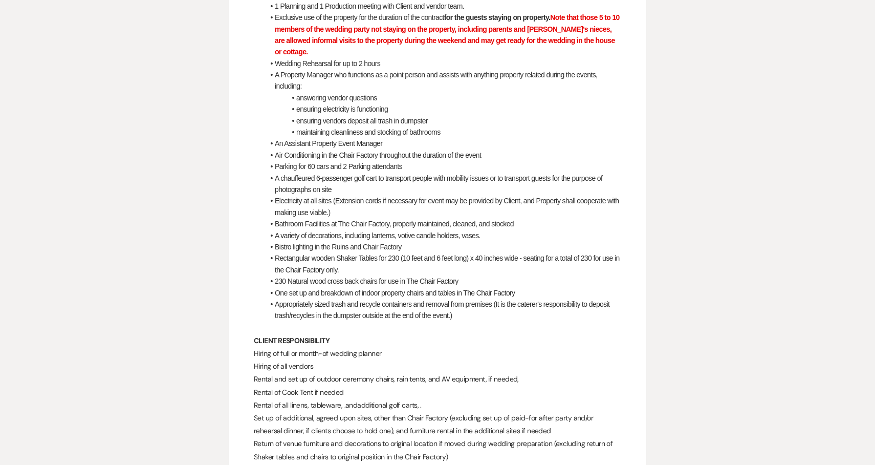
click at [404, 275] on li "230 Natural wood cross back chairs for use in The Chair Factory" at bounding box center [442, 280] width 357 height 11
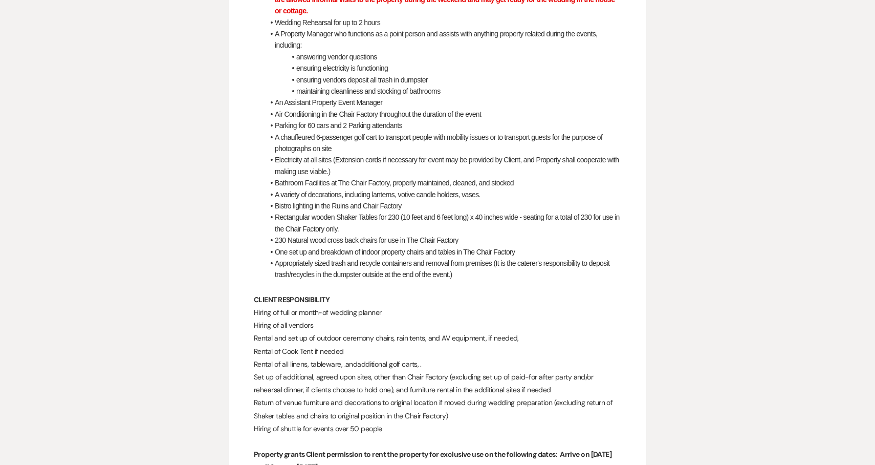
scroll to position [903, 0]
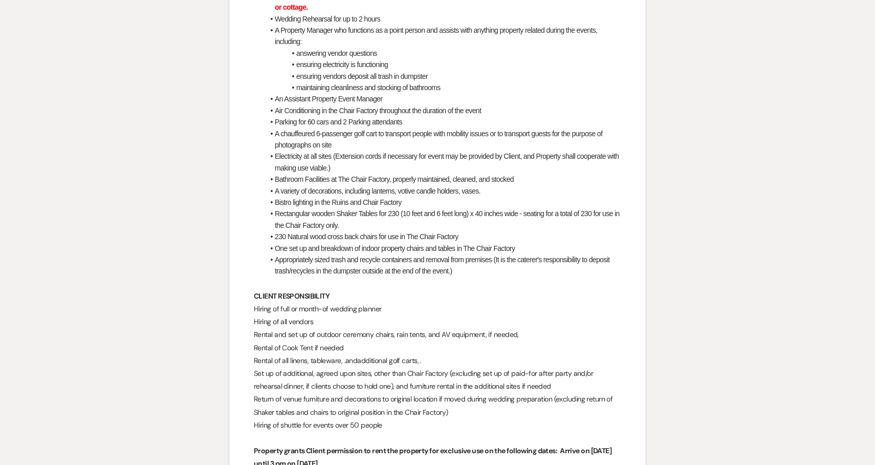
drag, startPoint x: 404, startPoint y: 416, endPoint x: 258, endPoint y: 291, distance: 192.7
copy div "LIENT RESPONSIBILITY Hiring of full or month-of wedding planner Hiring of all v…"
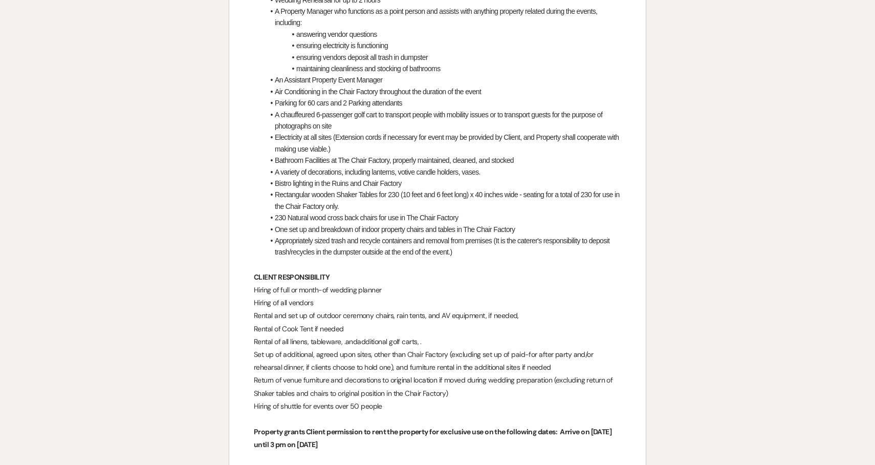
scroll to position [934, 0]
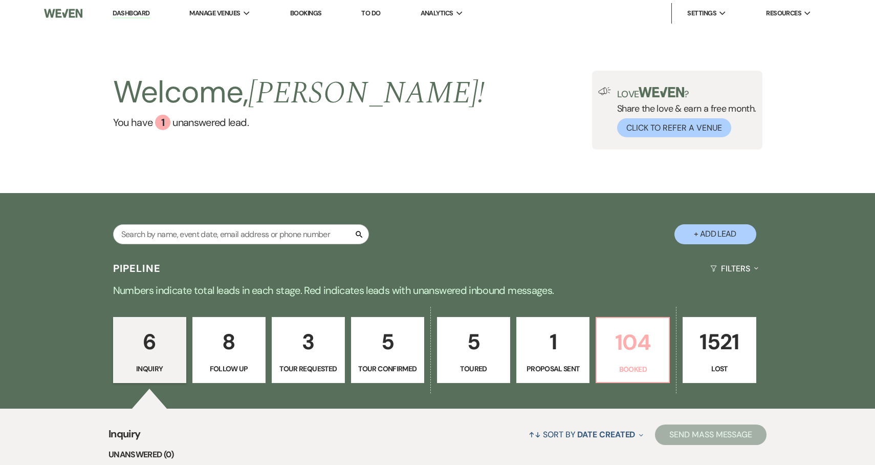
click at [611, 352] on p "104" at bounding box center [633, 342] width 60 height 34
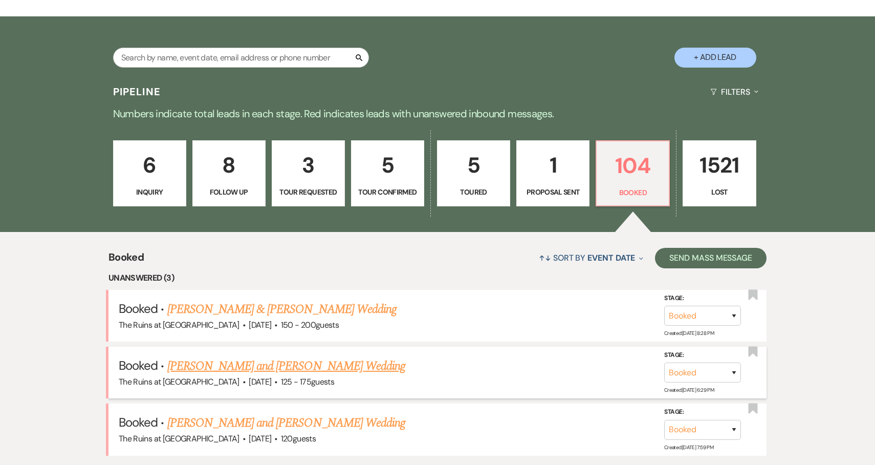
scroll to position [220, 0]
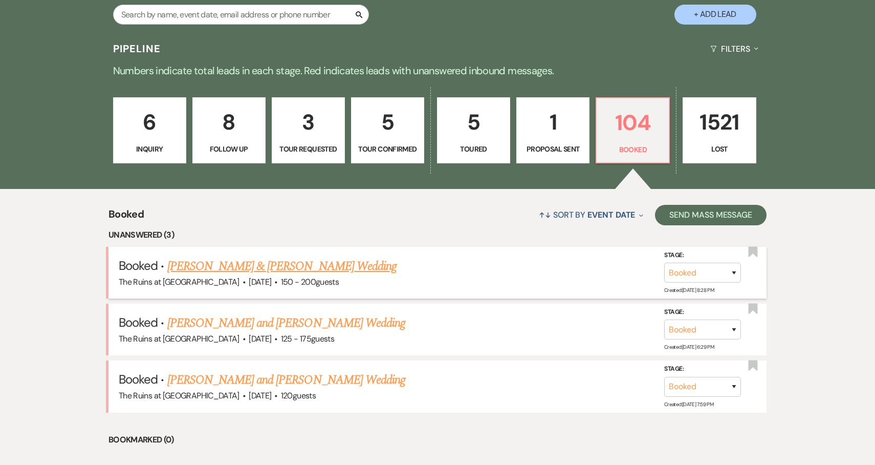
click at [296, 270] on link "[PERSON_NAME] & [PERSON_NAME] Wedding" at bounding box center [281, 266] width 229 height 18
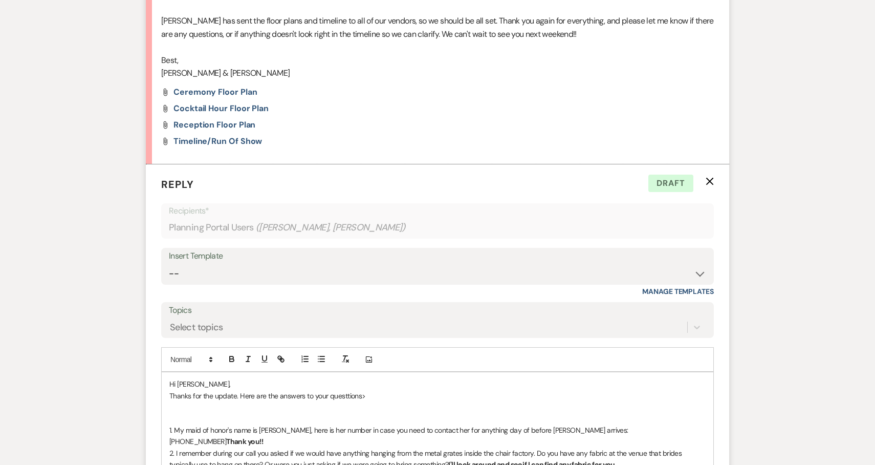
scroll to position [603, 0]
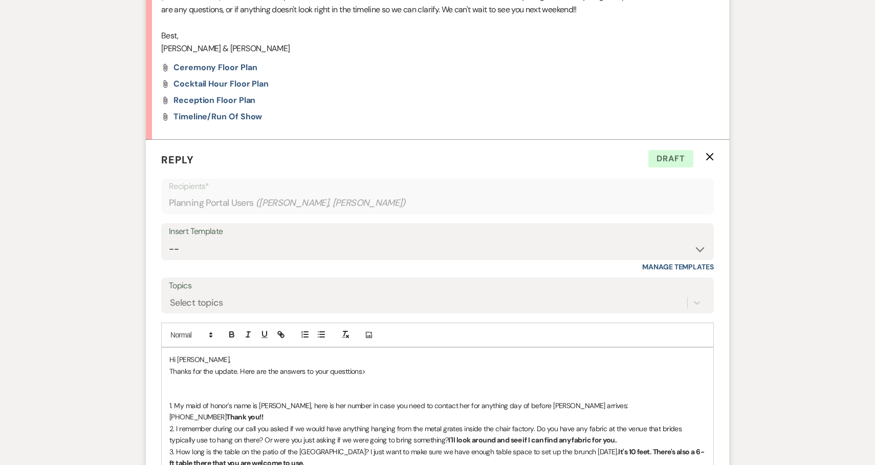
click at [273, 388] on p at bounding box center [437, 393] width 536 height 11
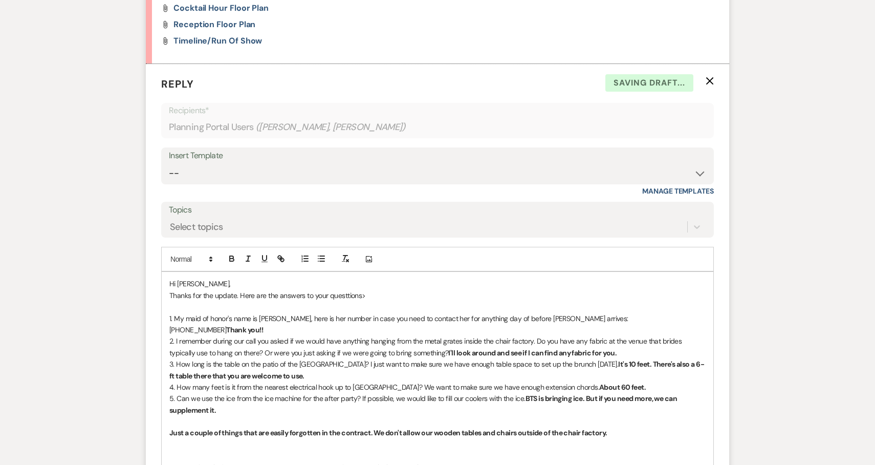
scroll to position [681, 0]
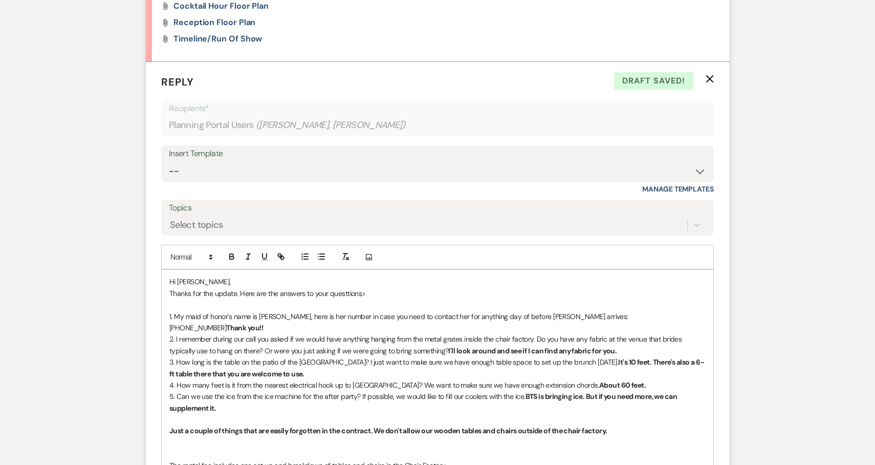
click at [625, 425] on p "Just a couple of things that are easily forgotten in the contract. We don't all…" at bounding box center [437, 430] width 536 height 11
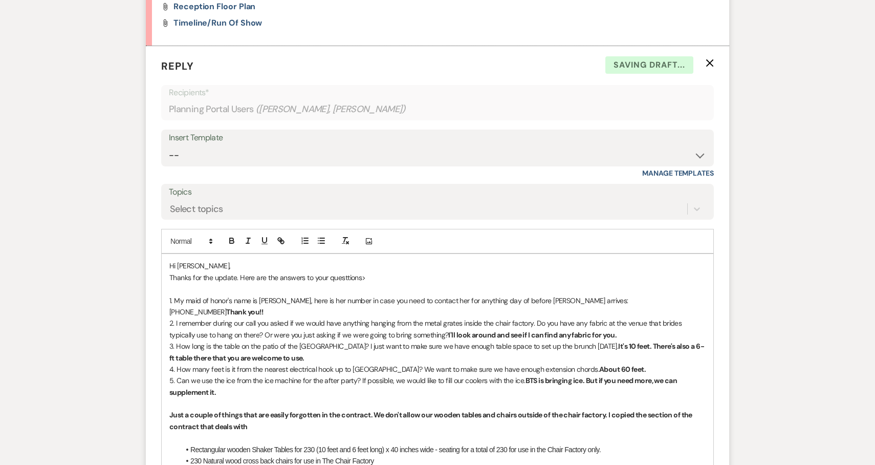
scroll to position [696, 0]
click at [259, 409] on p "Just a couple of things that are easily forgotten in the contract. We don't all…" at bounding box center [437, 420] width 536 height 23
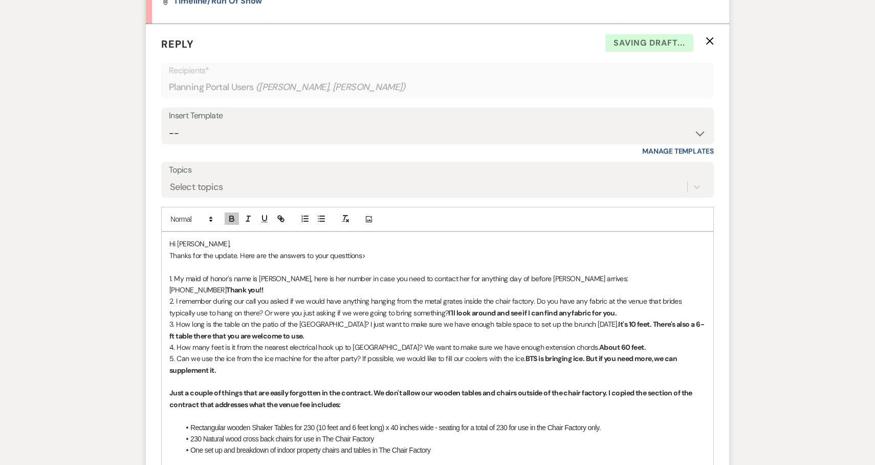
scroll to position [718, 0]
click at [458, 444] on li "One set up and breakdown of indoor property chairs and tables in The Chair Fact…" at bounding box center [443, 449] width 526 height 11
click at [384, 464] on p "We don't set up any rentals (like ceremony chairs, tables, etc.) I" at bounding box center [437, 472] width 536 height 11
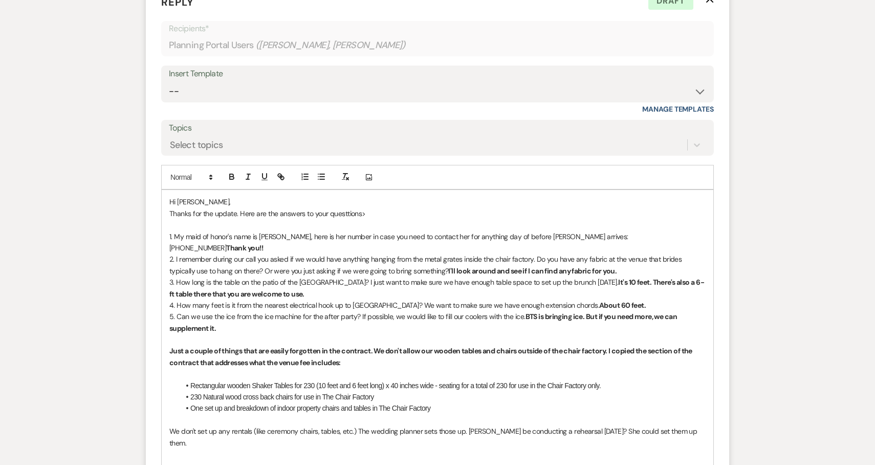
scroll to position [759, 0]
click at [347, 209] on p "Thanks for the update. Here are the answers to your questtions>" at bounding box center [437, 214] width 536 height 11
click at [366, 209] on p "Thanks for the update. Here are the answers to your questions>" at bounding box center [437, 214] width 536 height 11
click at [206, 425] on p "We don't set up any rentals (like ceremony chairs, tables, etc.) The wedding pl…" at bounding box center [437, 436] width 536 height 23
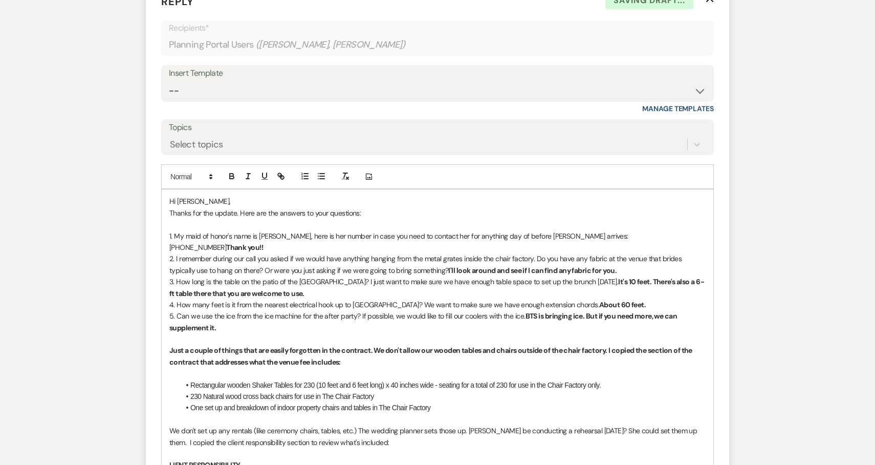
scroll to position [790, 0]
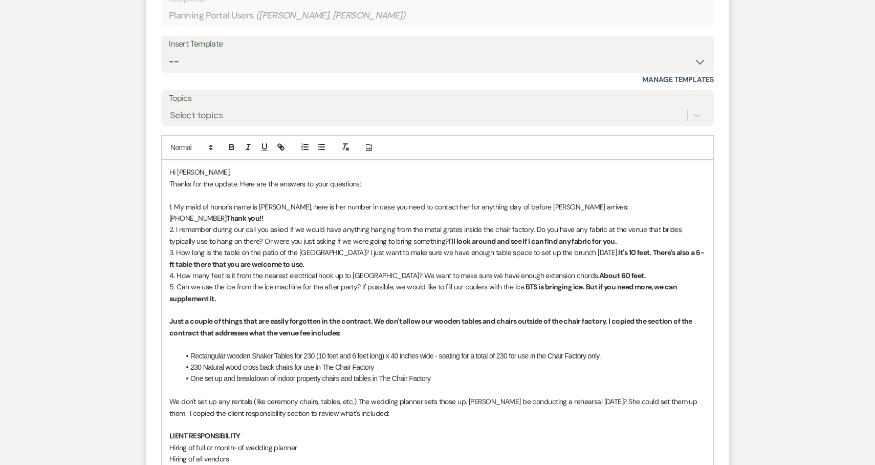
click at [168, 410] on div "Hi Marli, Thanks for the update. Here are the answers to your questions: 1. My …" at bounding box center [438, 384] width 552 height 448
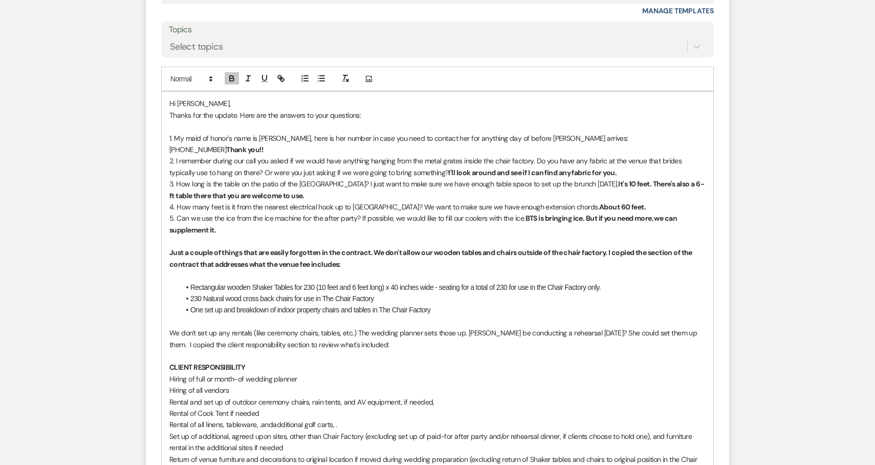
scroll to position [865, 0]
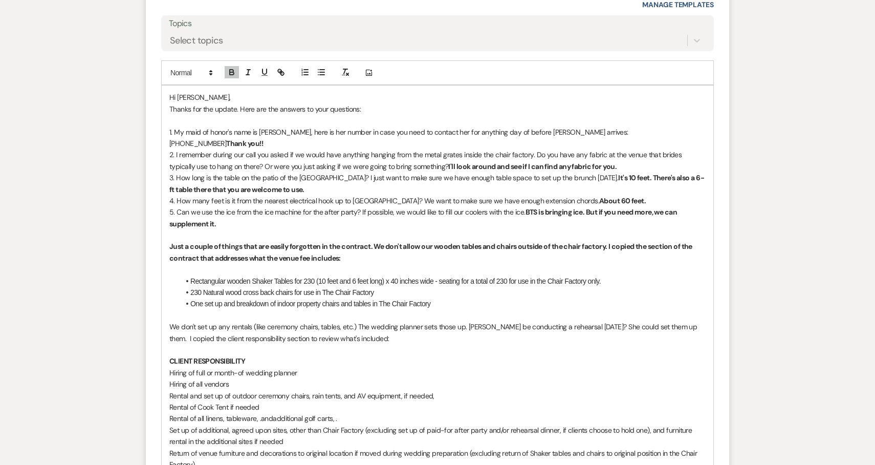
click at [559, 424] on p "Set up of additional, agreed upon sites, other than Chair Factory (excluding se…" at bounding box center [437, 435] width 536 height 23
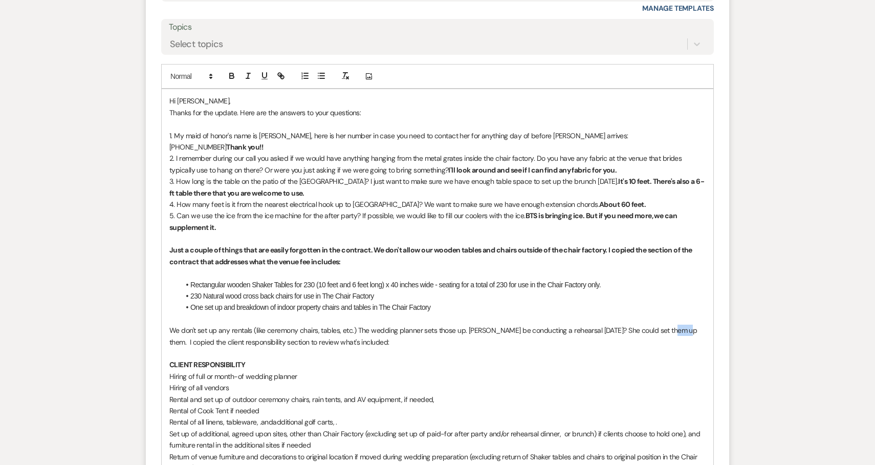
drag, startPoint x: 680, startPoint y: 307, endPoint x: 663, endPoint y: 309, distance: 16.6
click at [663, 324] on p "We don't set up any rentals (like ceremony chairs, tables, etc.) The wedding pl…" at bounding box center [437, 335] width 536 height 23
click at [689, 324] on p "We don't set up any rentals (like ceremony chairs, tables, etc.) The wedding pl…" at bounding box center [437, 335] width 536 height 23
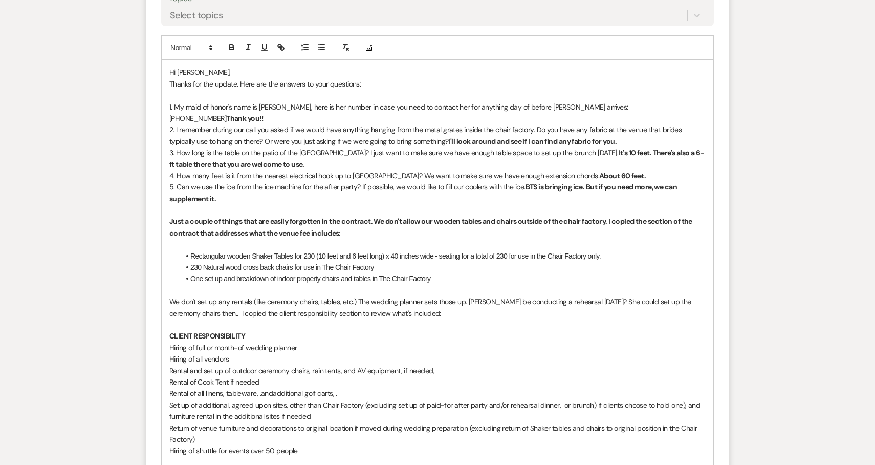
scroll to position [890, 0]
drag, startPoint x: 450, startPoint y: 287, endPoint x: 407, endPoint y: 286, distance: 43.0
click at [407, 295] on p "We don't set up any rentals (like ceremony chairs, tables, etc.) The wedding pl…" at bounding box center [437, 306] width 536 height 23
click at [467, 341] on p "Hiring of full or month-of wedding planner" at bounding box center [437, 346] width 536 height 11
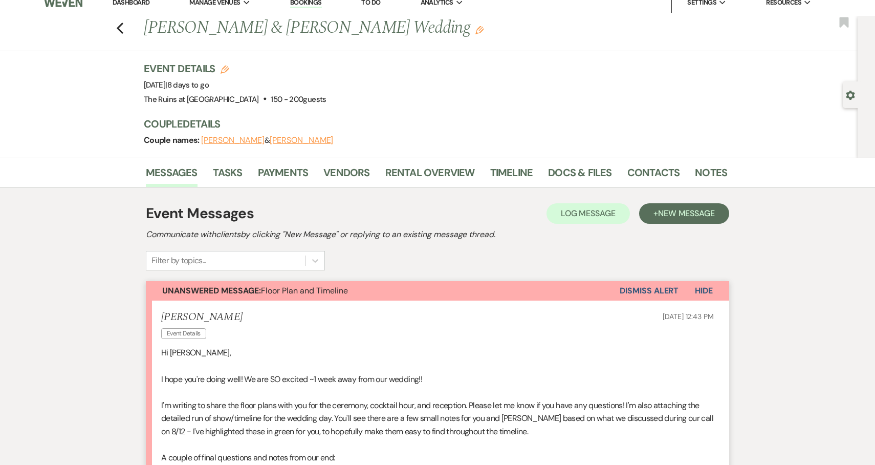
scroll to position [0, 0]
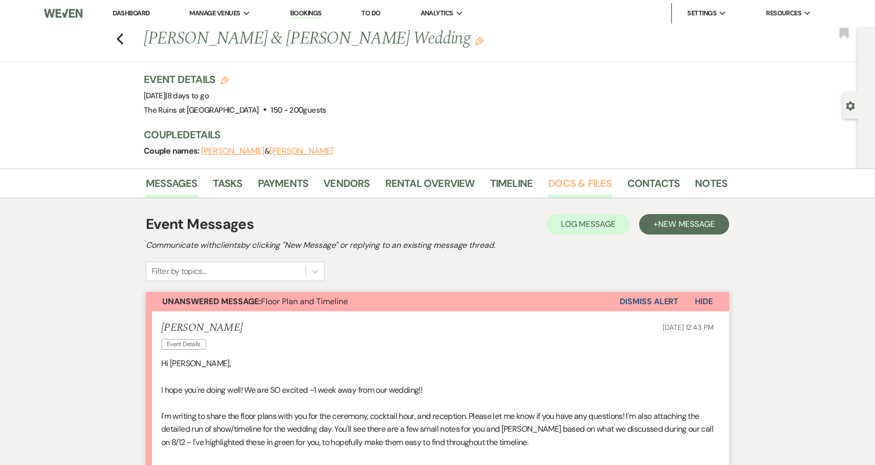
click at [582, 186] on link "Docs & Files" at bounding box center [579, 186] width 63 height 23
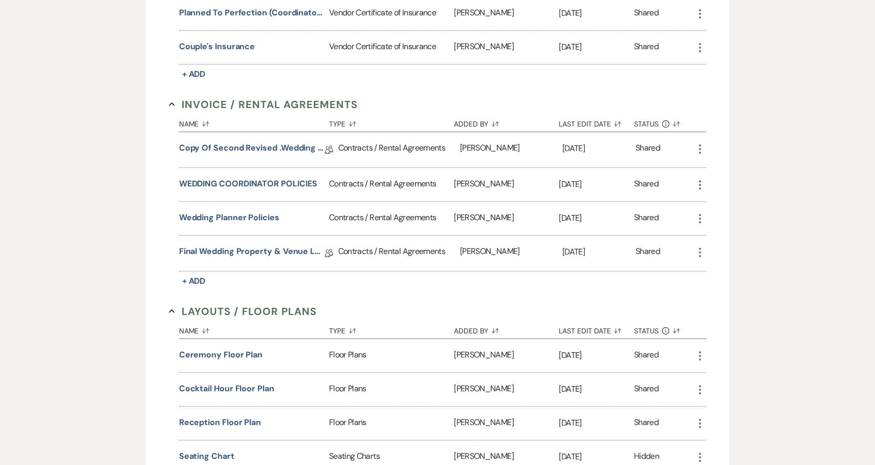
scroll to position [587, 0]
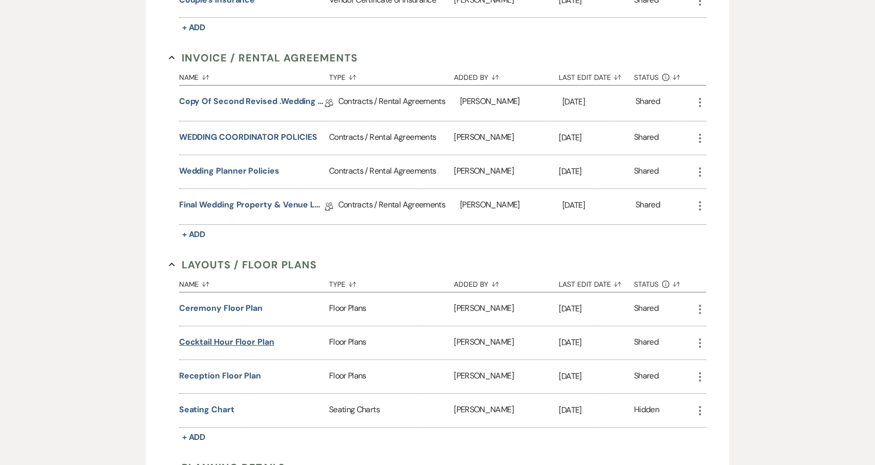
click at [255, 337] on button "Cocktail Hour Floor Plan" at bounding box center [226, 342] width 95 height 12
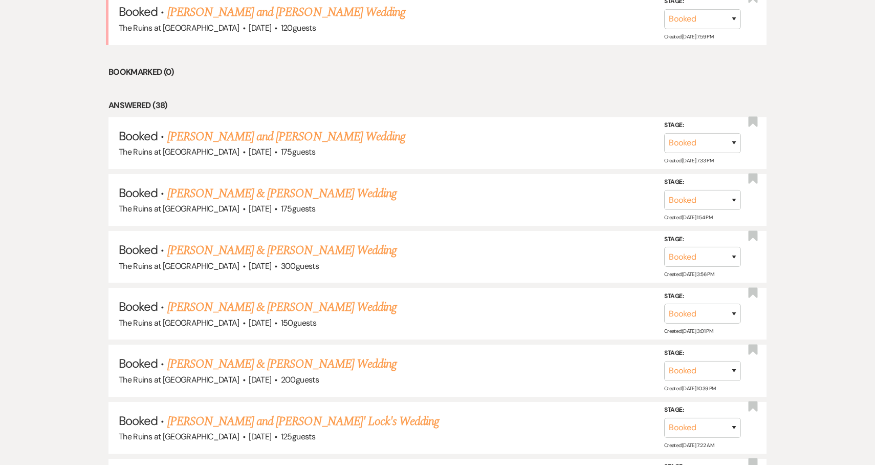
scroll to position [220, 0]
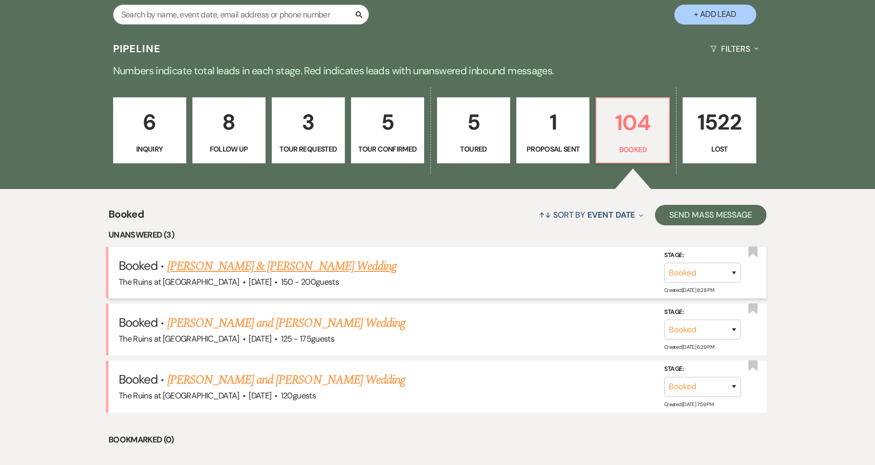
click at [242, 268] on link "Dan McDonald & Marli Kasdan's Wedding" at bounding box center [281, 266] width 229 height 18
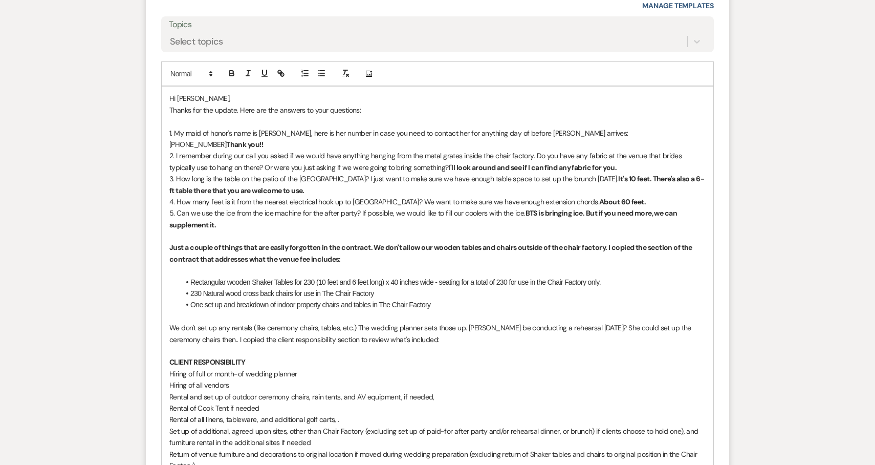
scroll to position [865, 0]
click at [357, 321] on p "We don't set up any rentals (like ceremony chairs, tables, etc.) The wedding pl…" at bounding box center [437, 332] width 536 height 23
click at [580, 321] on p "We don't set up any rentals (like ceremony chairs, tables, etc.) because our mo…" at bounding box center [437, 332] width 536 height 23
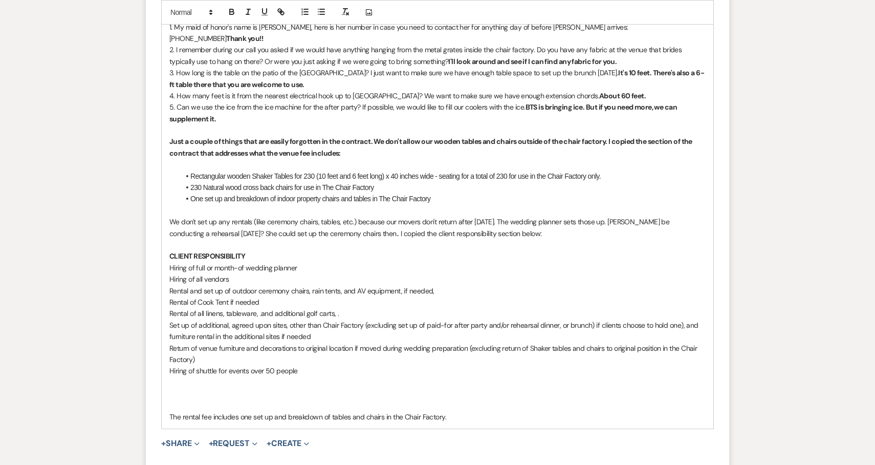
scroll to position [972, 0]
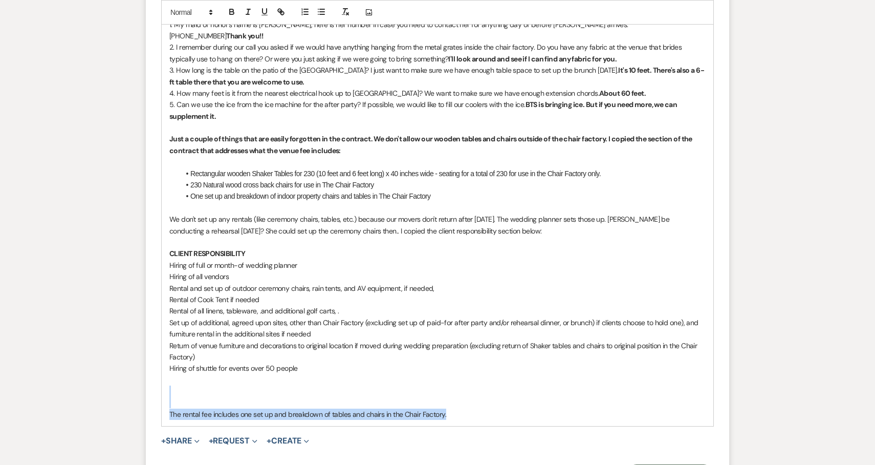
drag, startPoint x: 466, startPoint y: 390, endPoint x: 158, endPoint y: 370, distance: 308.7
click at [158, 370] on form "Reply X Draft Recipients* Planning Portal Users ( Marli Kasdan, Maria Hayes ) I…" at bounding box center [437, 133] width 583 height 727
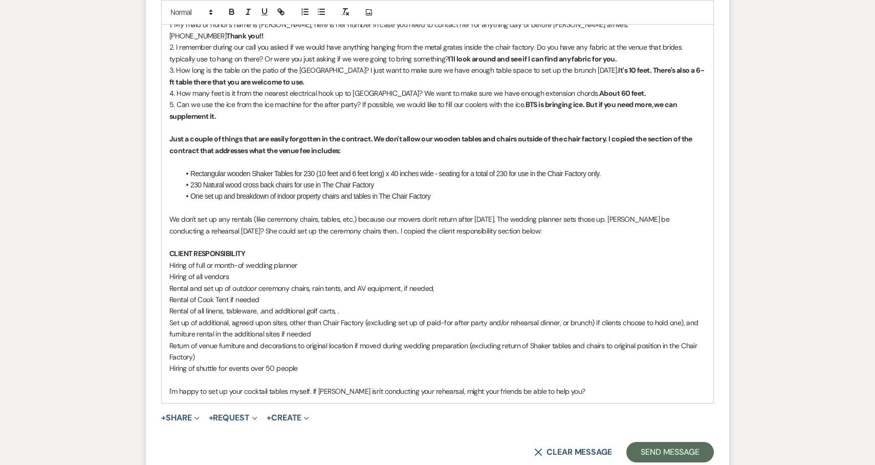
click at [378, 133] on p "Just a couple of things that are easily forgotten in the contract. We don't all…" at bounding box center [437, 144] width 536 height 23
click at [608, 134] on strong "Just a couple of things that are easily forgotten in the contract. We don't all…" at bounding box center [431, 144] width 524 height 20
click at [662, 134] on strong "Just a couple of things that are easily forgotten in the contract. We don't all…" at bounding box center [428, 144] width 519 height 20
click at [194, 134] on strong "Just a couple of things that are easily forgotten in the contract. We don't all…" at bounding box center [426, 144] width 515 height 20
drag, startPoint x: 527, startPoint y: 204, endPoint x: 167, endPoint y: 188, distance: 360.1
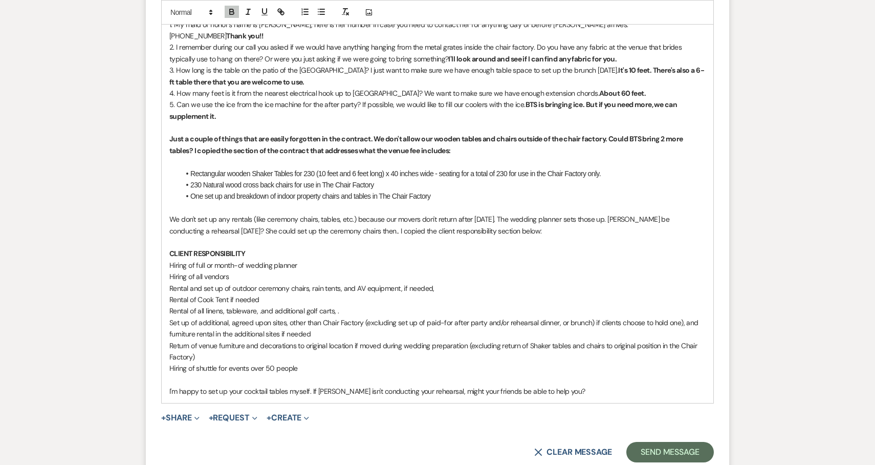
click at [167, 188] on div "Hi Marli, Thanks for the update. Here are the answers to your questions: 1. My …" at bounding box center [438, 190] width 552 height 425
click at [232, 12] on icon "button" at bounding box center [231, 11] width 9 height 9
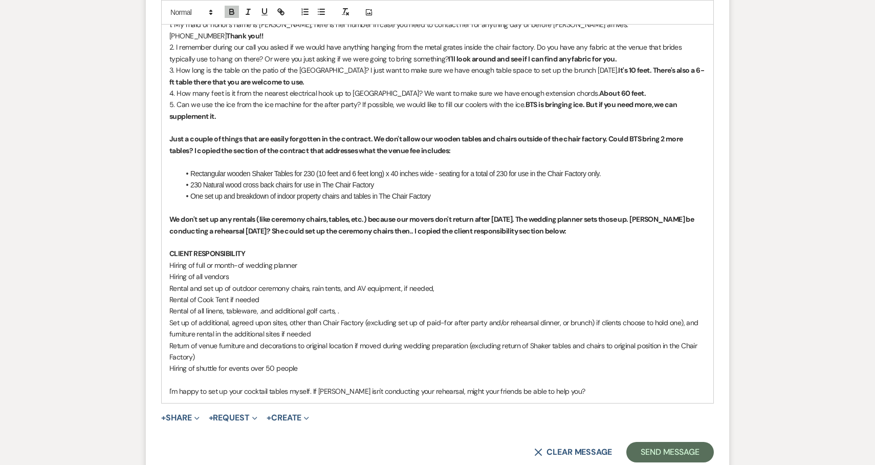
click at [358, 248] on p "CLIENT RESPONSIBILITY" at bounding box center [437, 253] width 536 height 11
click at [430, 214] on strong "We don't set up any rentals (like ceremony chairs, tables, etc.) because our mo…" at bounding box center [432, 224] width 526 height 20
click at [472, 214] on strong "We don't set up any rentals (like ceremony chairs, tables, etc.) because our mo…" at bounding box center [432, 224] width 526 height 20
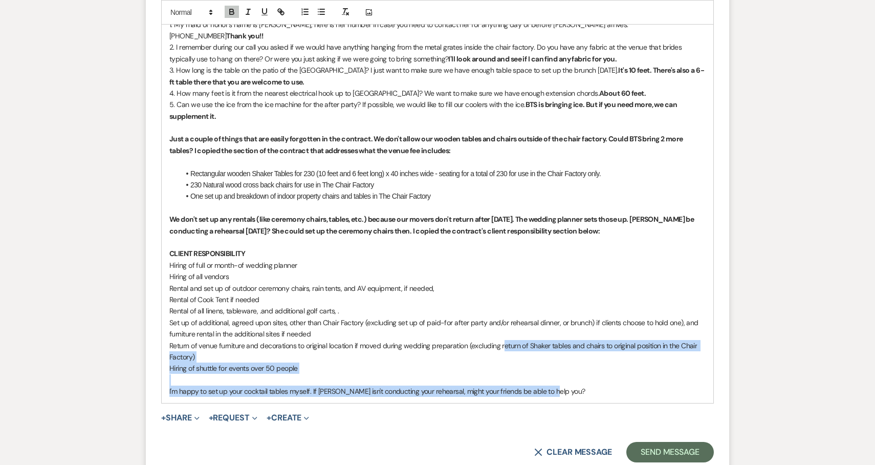
drag, startPoint x: 506, startPoint y: 321, endPoint x: 450, endPoint y: 440, distance: 131.6
click at [450, 440] on form "Reply X Draft saved! Recipients* Planning Portal Users ( Marli Kasdan, Maria Ha…" at bounding box center [437, 122] width 583 height 704
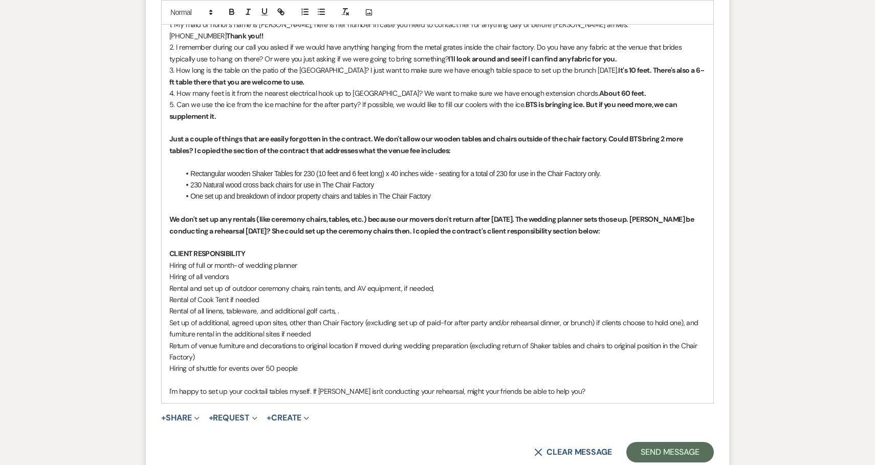
click at [450, 440] on form "Reply X Draft saved! Recipients* Planning Portal Users ( Marli Kasdan, Maria Ha…" at bounding box center [437, 122] width 583 height 704
click at [361, 402] on form "Reply X Draft Recipients* Planning Portal Users ( Marli Kasdan, Maria Hayes ) I…" at bounding box center [437, 122] width 583 height 704
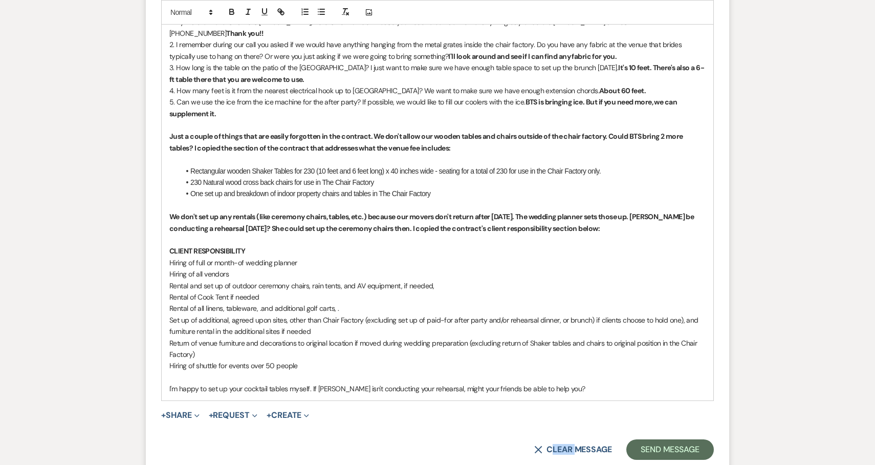
scroll to position [980, 0]
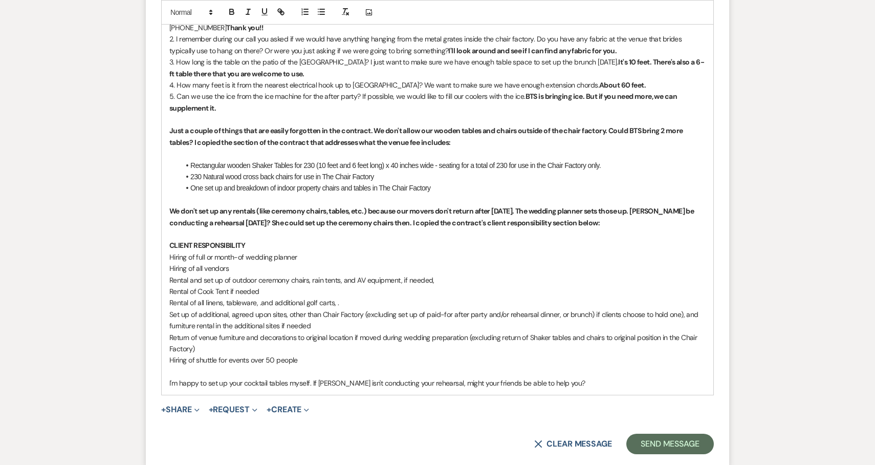
click at [376, 433] on div "X Clear message Send Message" at bounding box center [437, 443] width 553 height 20
click at [369, 405] on form "Reply X Draft Recipients* Planning Portal Users ( Marli Kasdan, Maria Hayes ) I…" at bounding box center [437, 114] width 583 height 704
click at [358, 395] on form "Reply X Draft Recipients* Planning Portal Users ( Marli Kasdan, Maria Hayes ) I…" at bounding box center [437, 114] width 583 height 704
click at [370, 433] on div "X Clear message Send Message" at bounding box center [437, 443] width 553 height 20
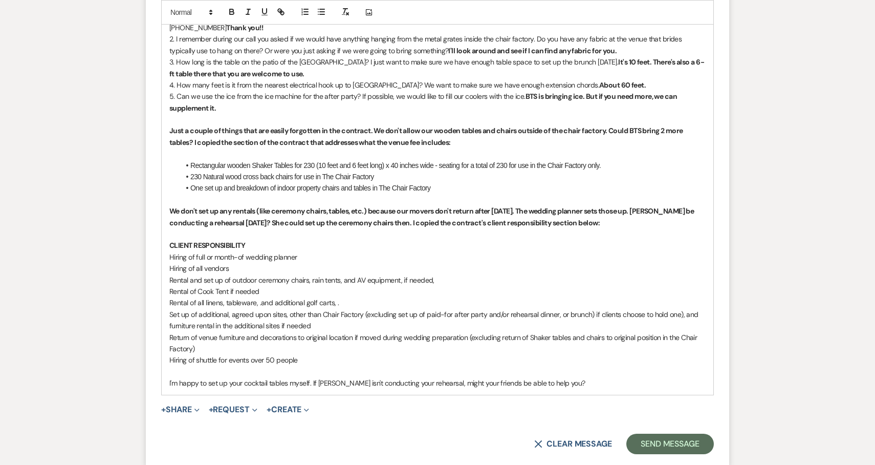
click at [361, 433] on div "X Clear message Send Message" at bounding box center [437, 443] width 553 height 20
click at [575, 377] on p "I'm happy to set up your cocktail tables myself. If Maria isn't conducting your…" at bounding box center [437, 382] width 536 height 11
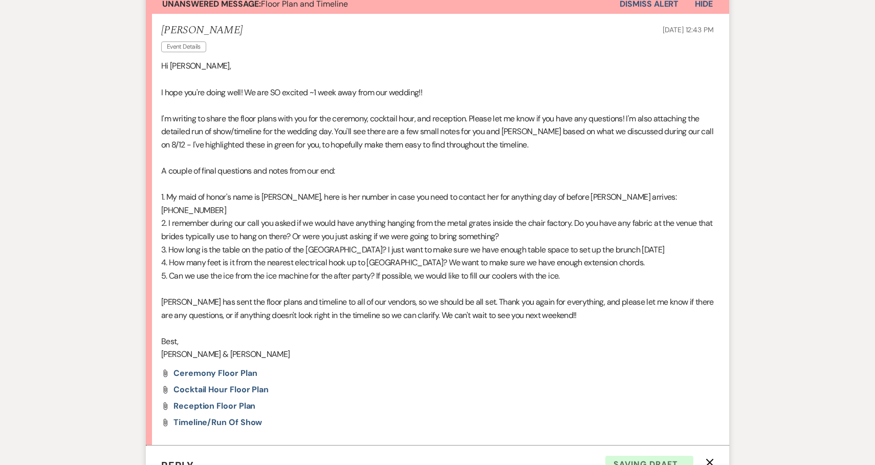
scroll to position [0, 0]
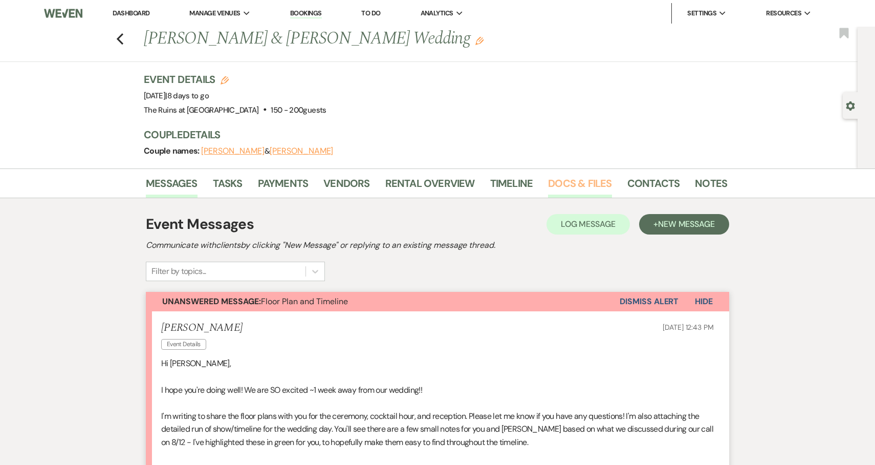
click at [571, 181] on link "Docs & Files" at bounding box center [579, 186] width 63 height 23
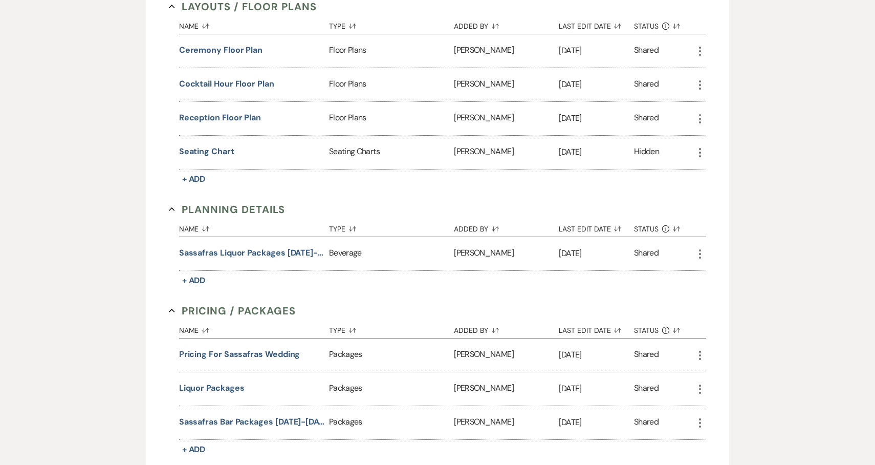
scroll to position [871, 0]
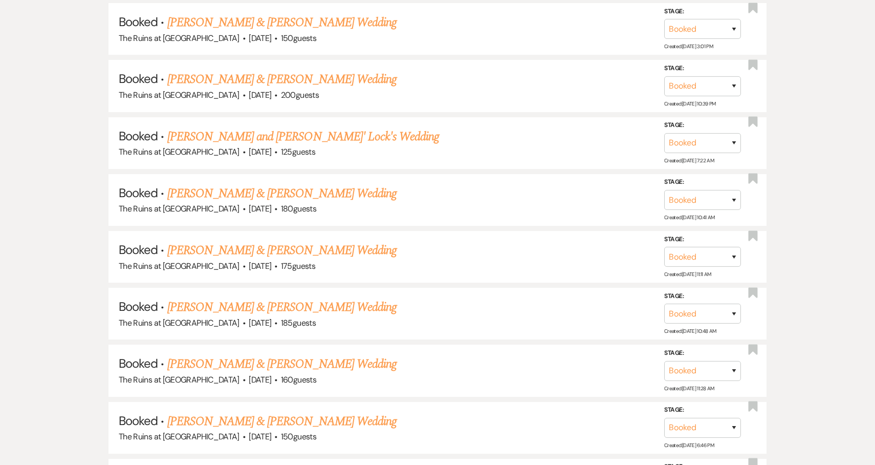
scroll to position [220, 0]
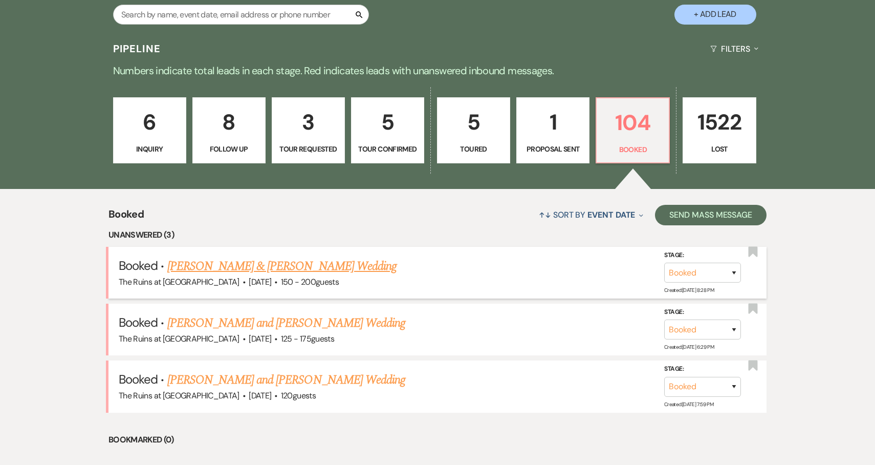
click at [301, 277] on span "150 - 200 guests" at bounding box center [310, 281] width 58 height 11
click at [321, 262] on link "Dan McDonald & Marli Kasdan's Wedding" at bounding box center [281, 266] width 229 height 18
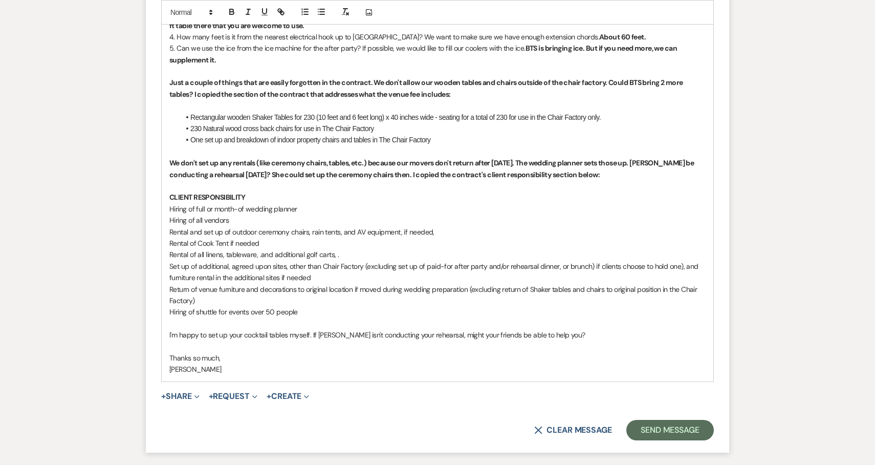
scroll to position [1031, 0]
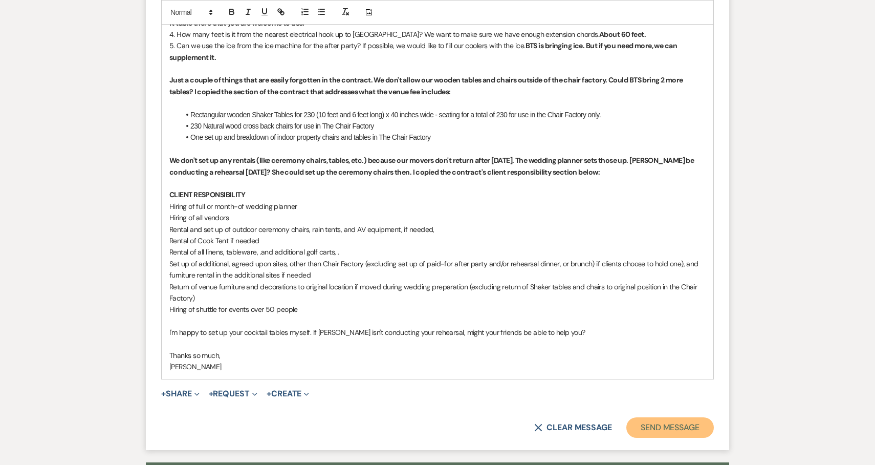
click at [676, 417] on button "Send Message" at bounding box center [669, 427] width 87 height 20
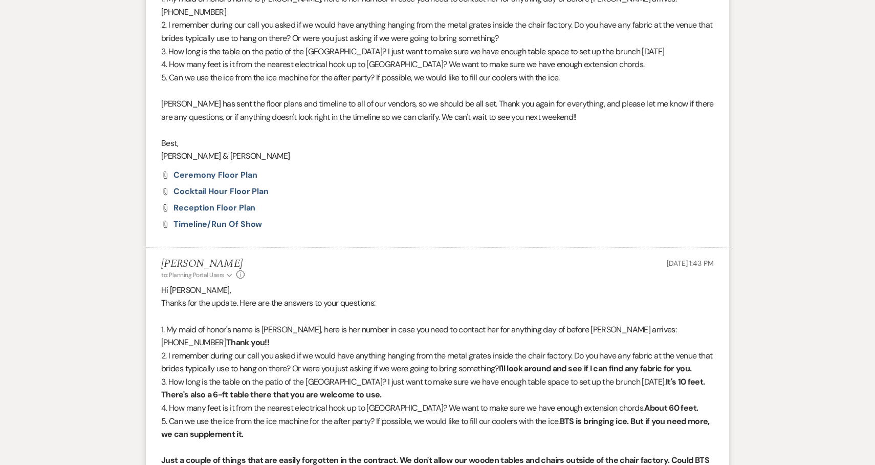
scroll to position [0, 0]
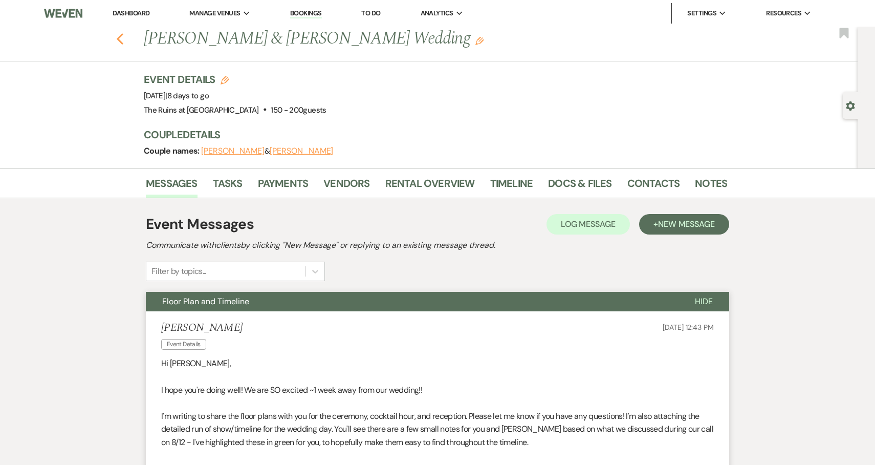
click at [117, 33] on icon "Previous" at bounding box center [120, 39] width 8 height 12
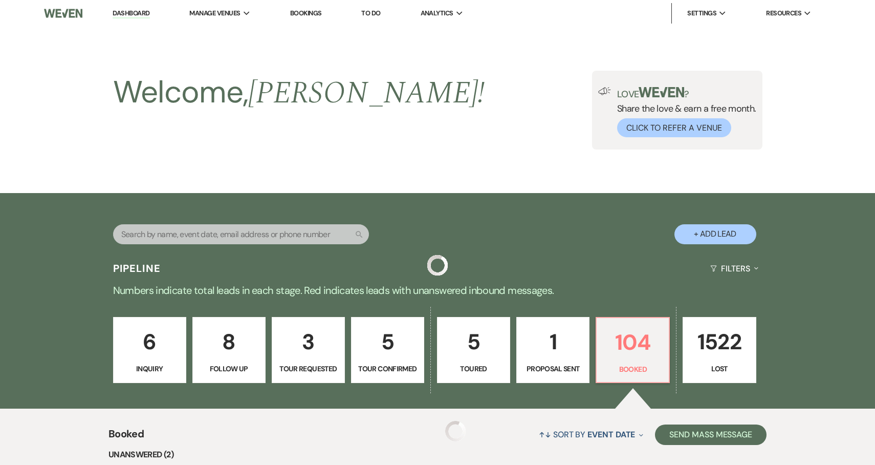
scroll to position [220, 0]
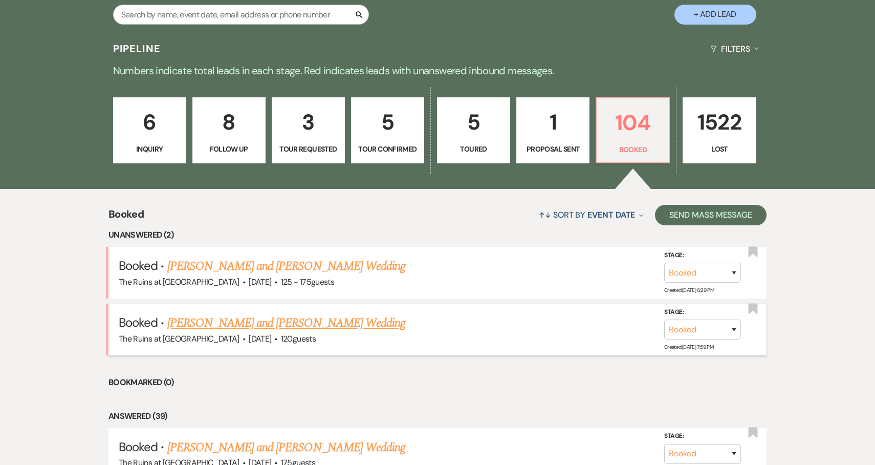
click at [358, 324] on link "Veronica Thompson and Steve Katz's Wedding" at bounding box center [286, 323] width 238 height 18
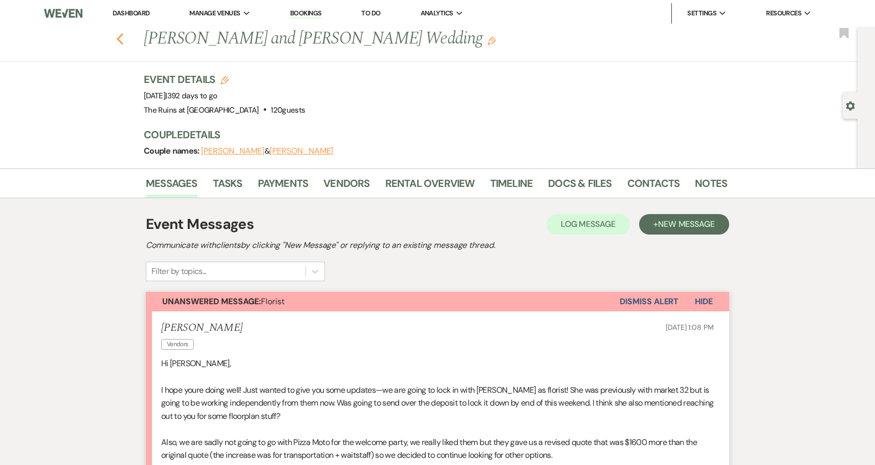
click at [119, 33] on icon "Previous" at bounding box center [120, 39] width 8 height 12
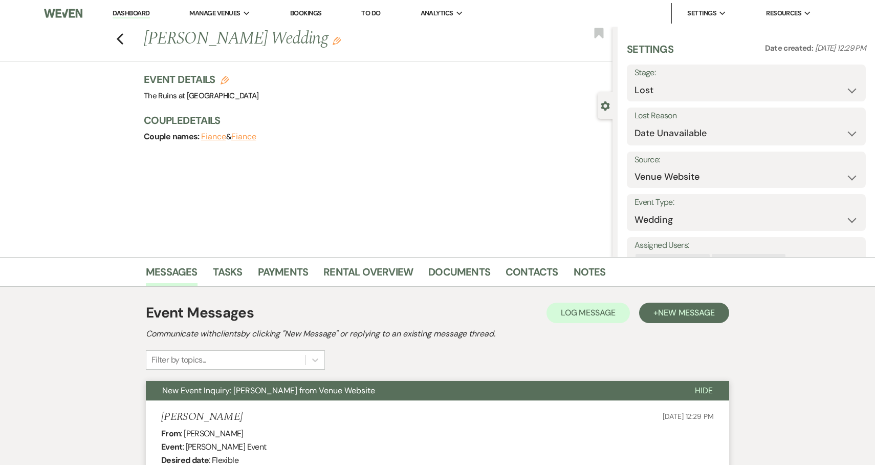
select select "8"
